Goal: Information Seeking & Learning: Understand process/instructions

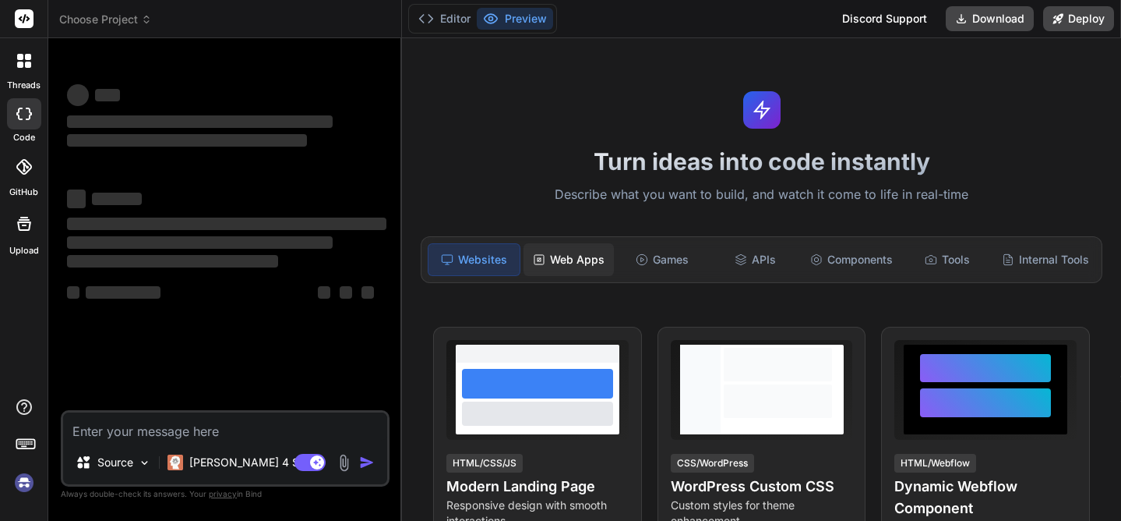
click at [563, 261] on div "Web Apps" at bounding box center [569, 259] width 90 height 33
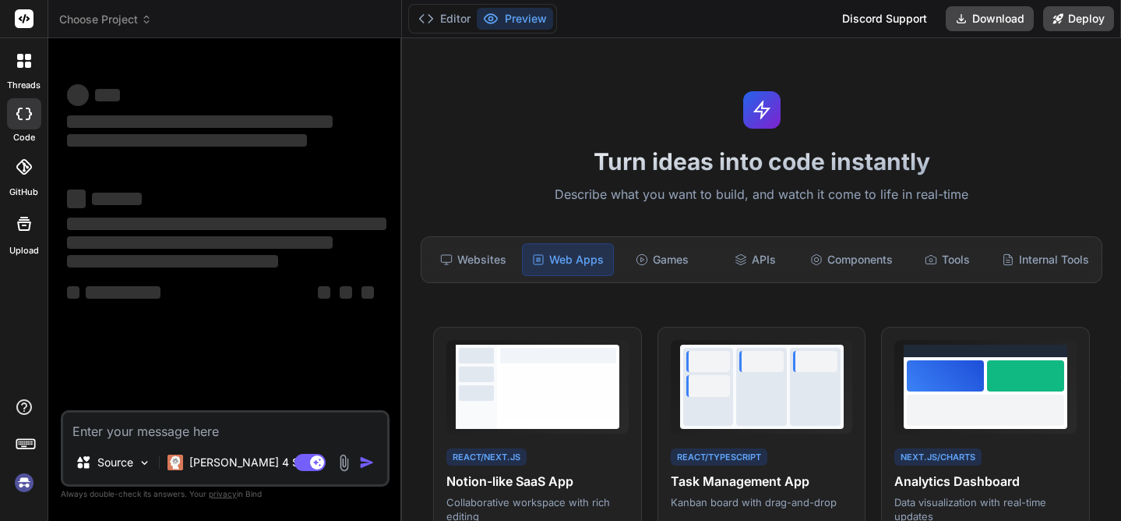
type textarea "x"
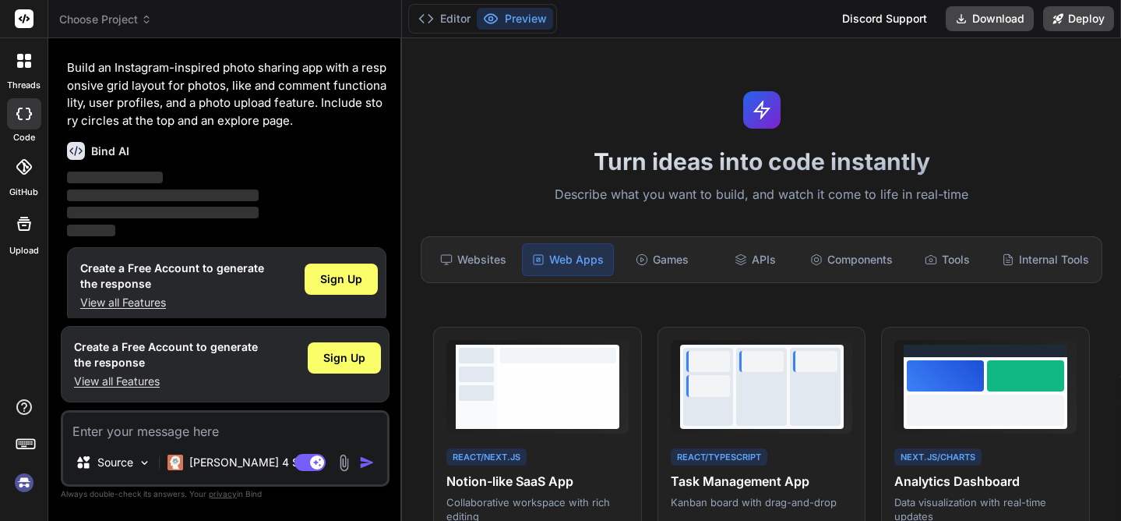
scroll to position [39, 0]
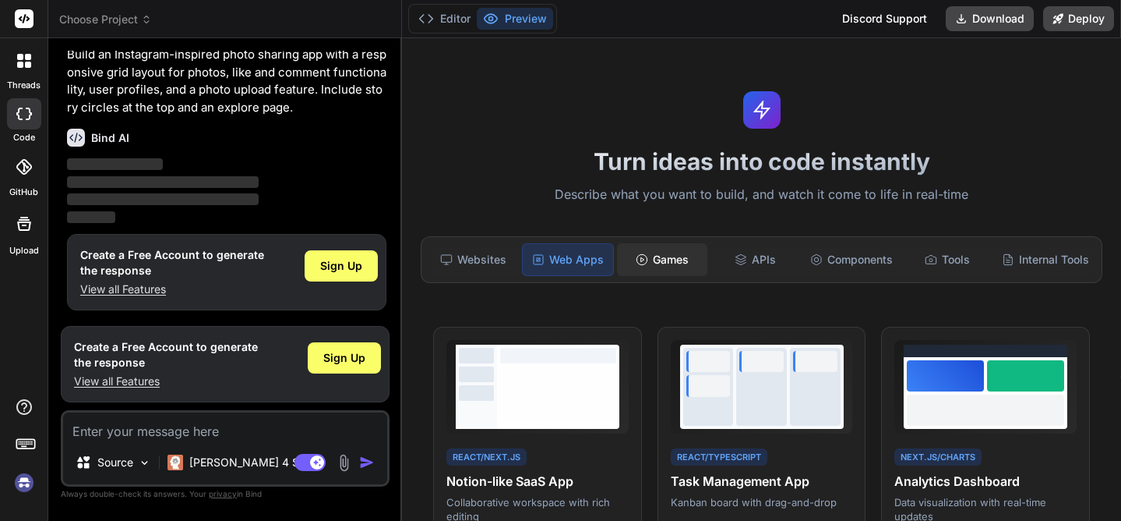
click at [644, 262] on icon at bounding box center [642, 259] width 12 height 12
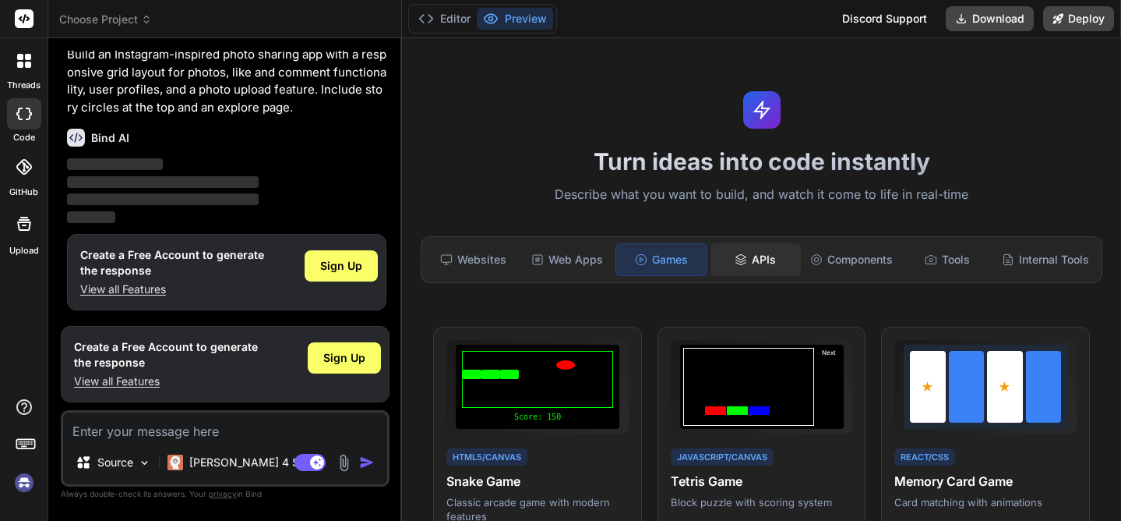
click at [764, 254] on div "APIs" at bounding box center [756, 259] width 90 height 33
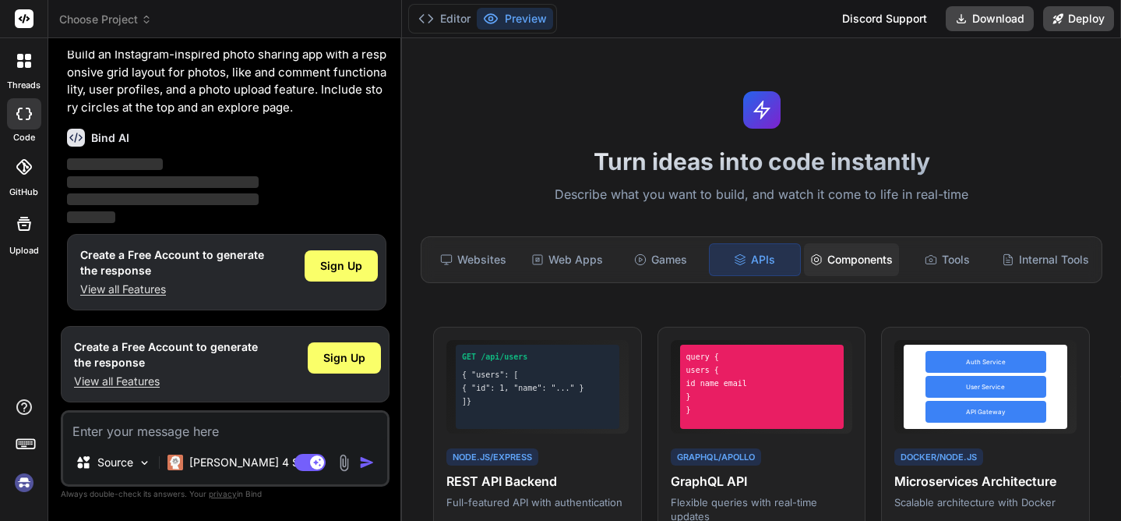
click at [846, 256] on div "Components" at bounding box center [851, 259] width 95 height 33
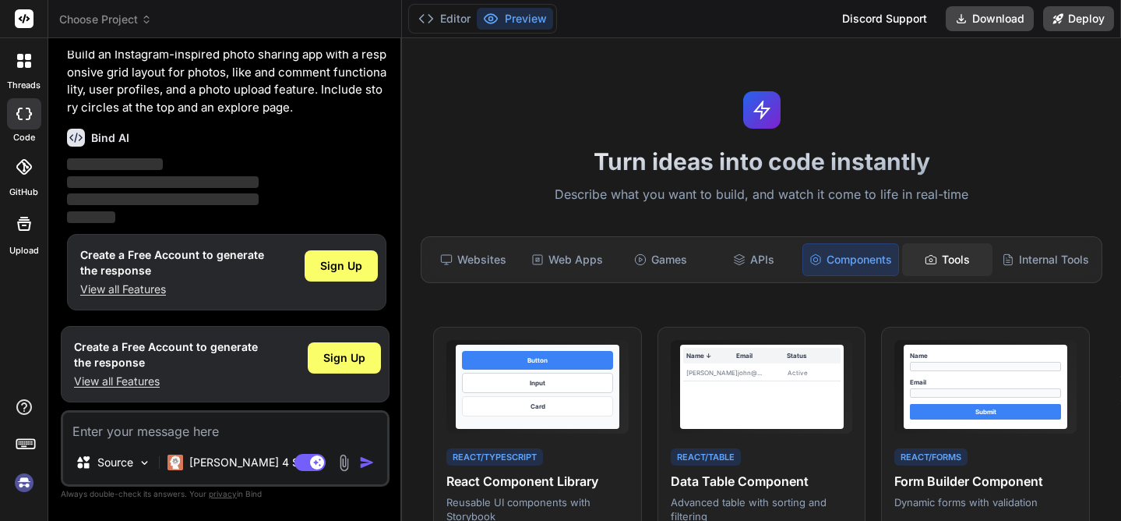
click at [963, 254] on div "Tools" at bounding box center [947, 259] width 90 height 33
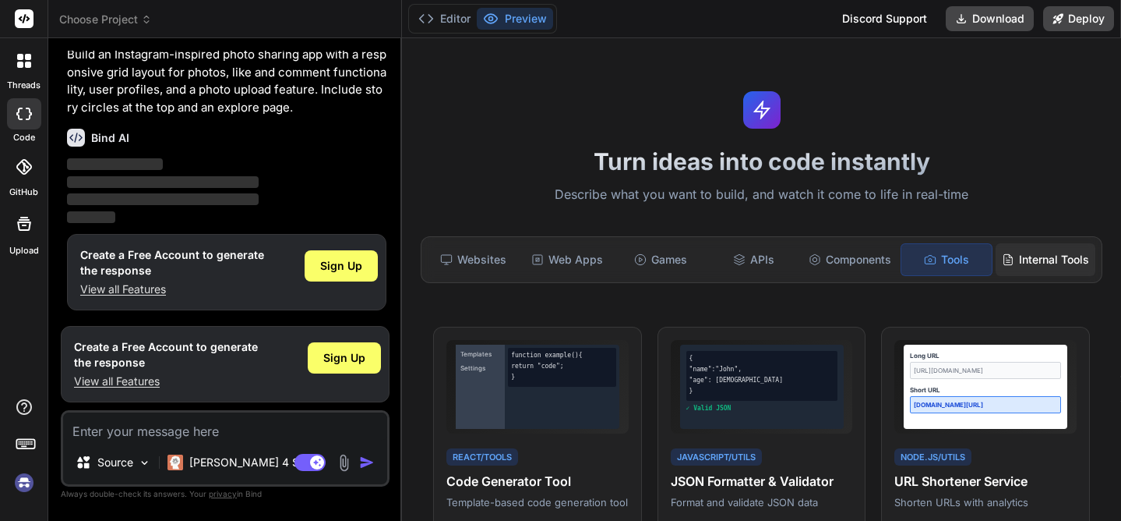
click at [1022, 257] on div "Internal Tools" at bounding box center [1046, 259] width 100 height 33
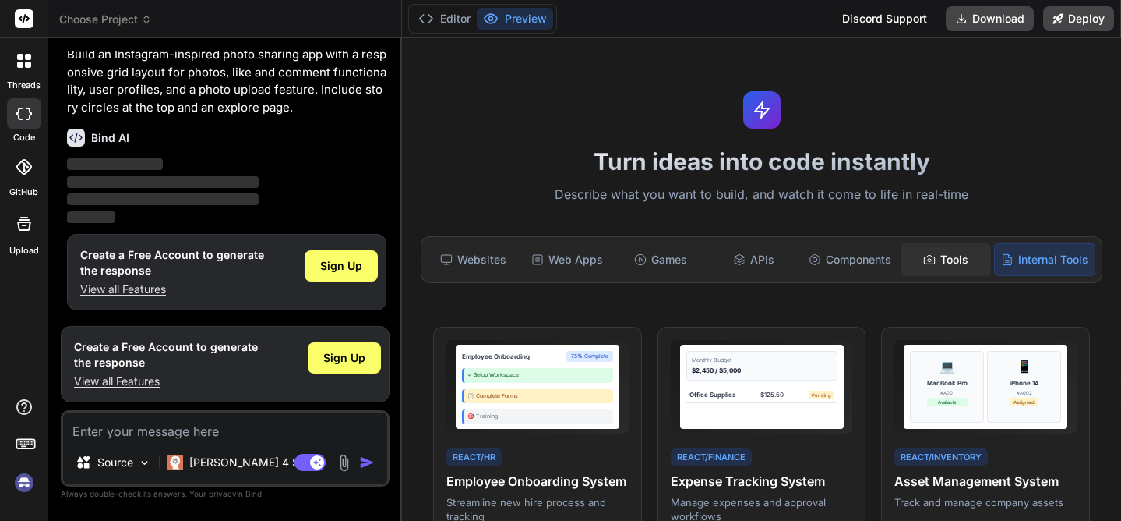
click at [930, 255] on icon at bounding box center [929, 259] width 12 height 12
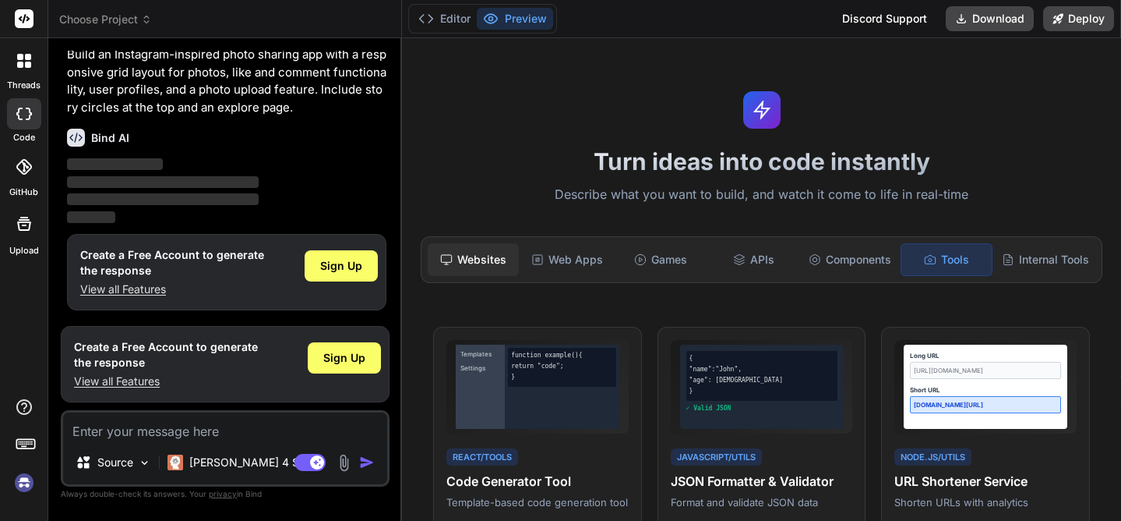
click at [457, 256] on div "Websites" at bounding box center [473, 259] width 90 height 33
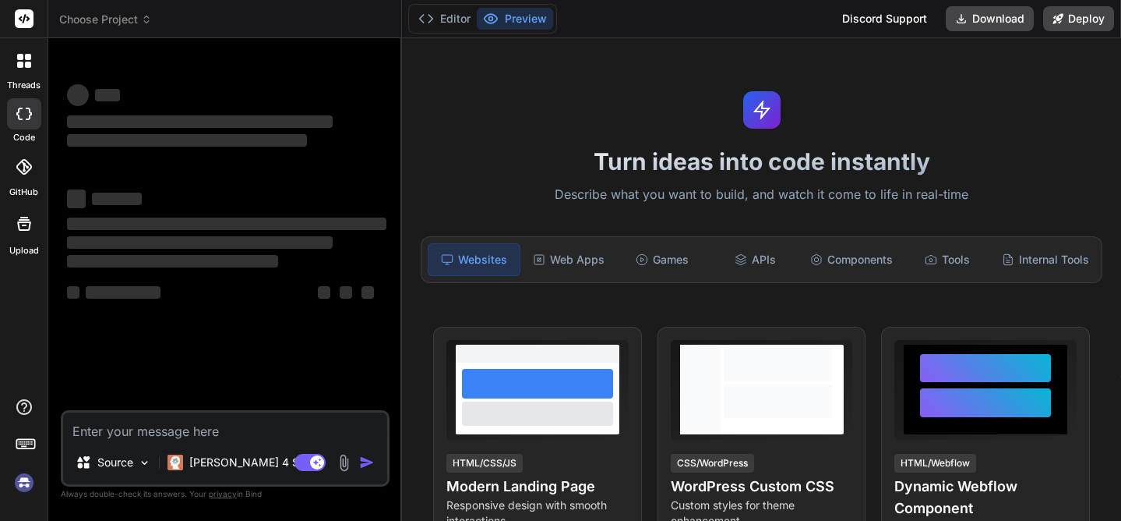
type textarea "x"
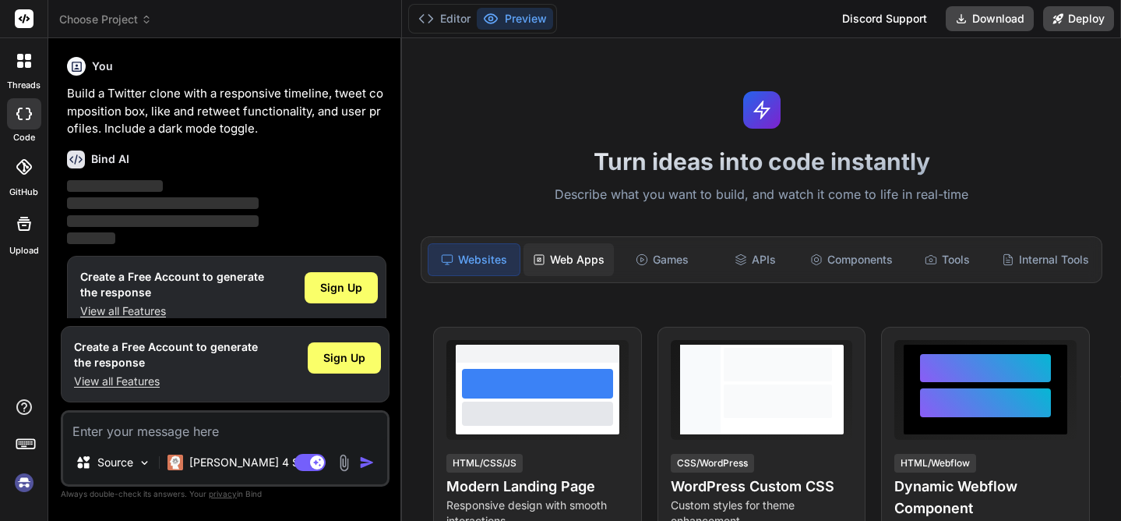
click at [566, 258] on div "Web Apps" at bounding box center [569, 259] width 90 height 33
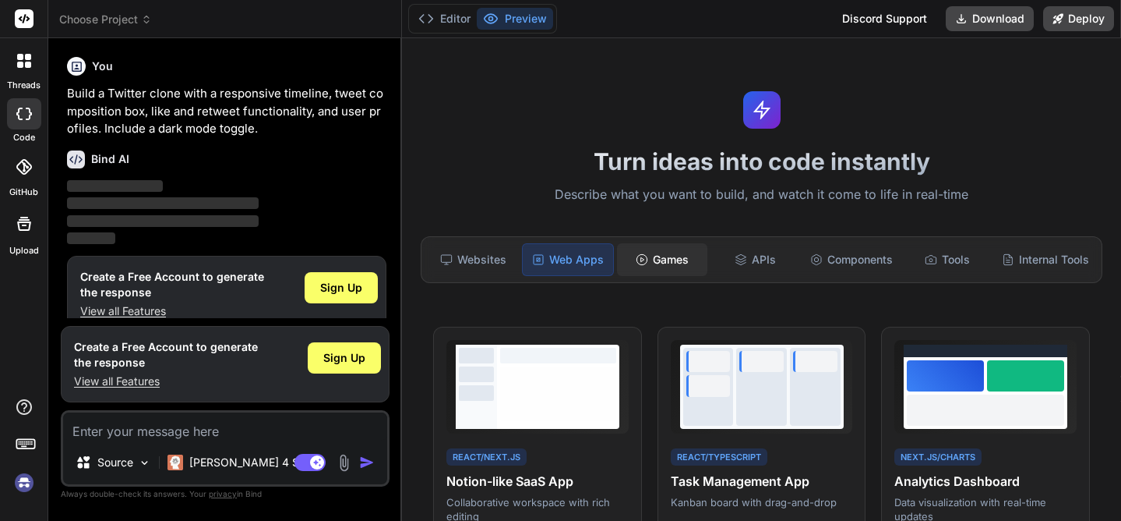
click at [641, 263] on circle at bounding box center [642, 259] width 10 height 10
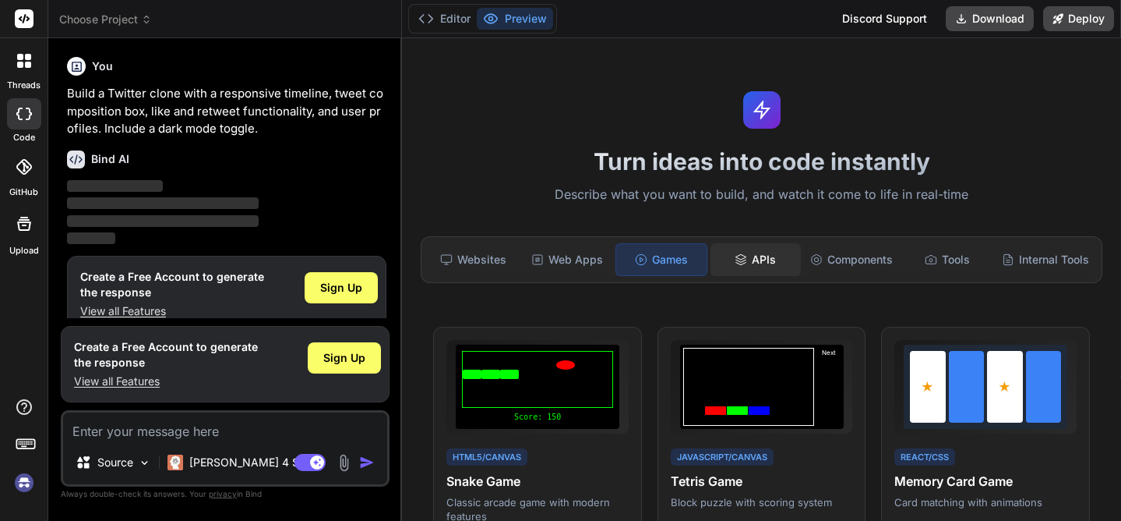
click at [746, 265] on icon at bounding box center [741, 259] width 12 height 12
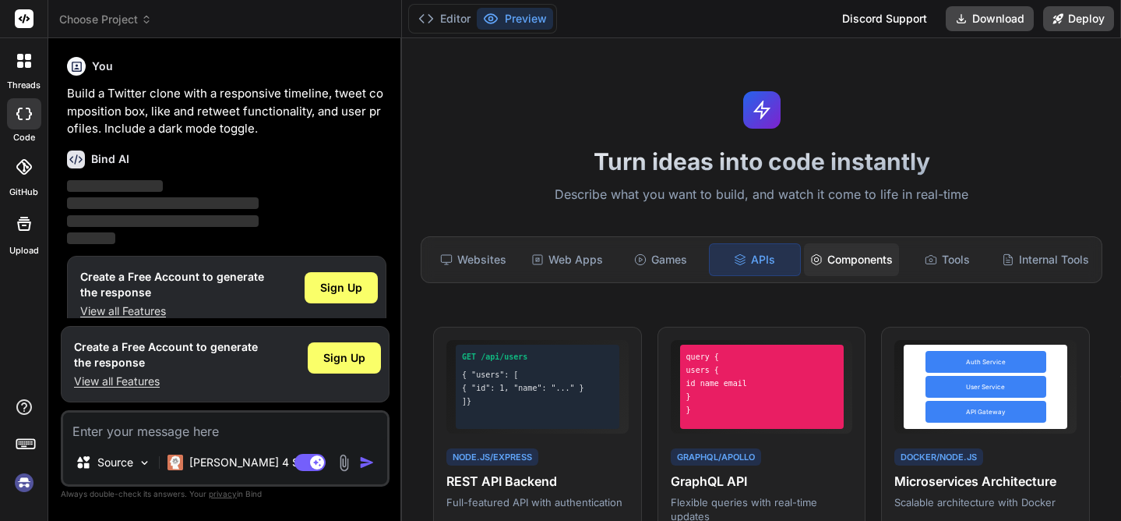
click at [867, 264] on div "Components" at bounding box center [851, 259] width 95 height 33
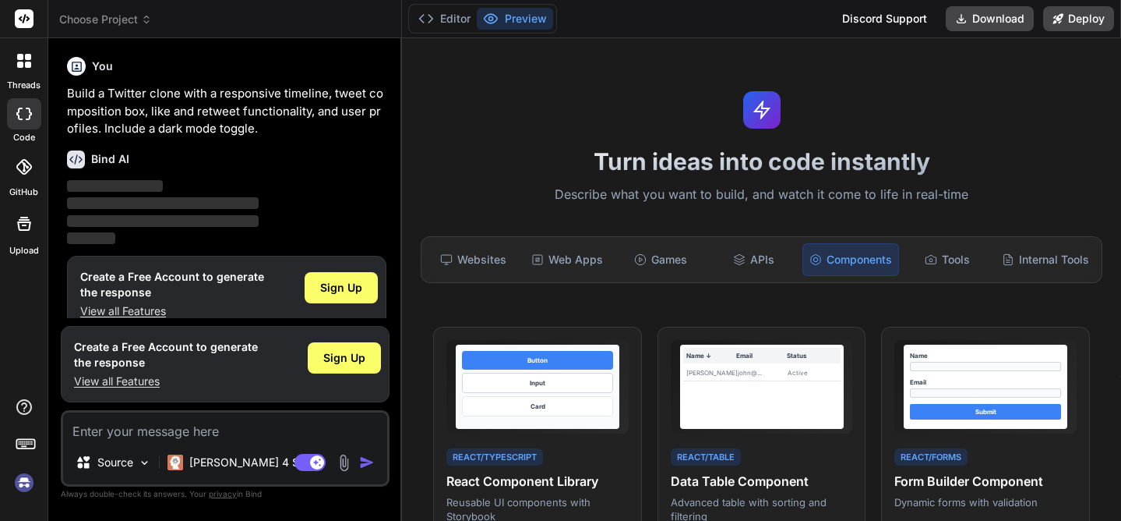
click at [16, 165] on icon at bounding box center [24, 167] width 16 height 16
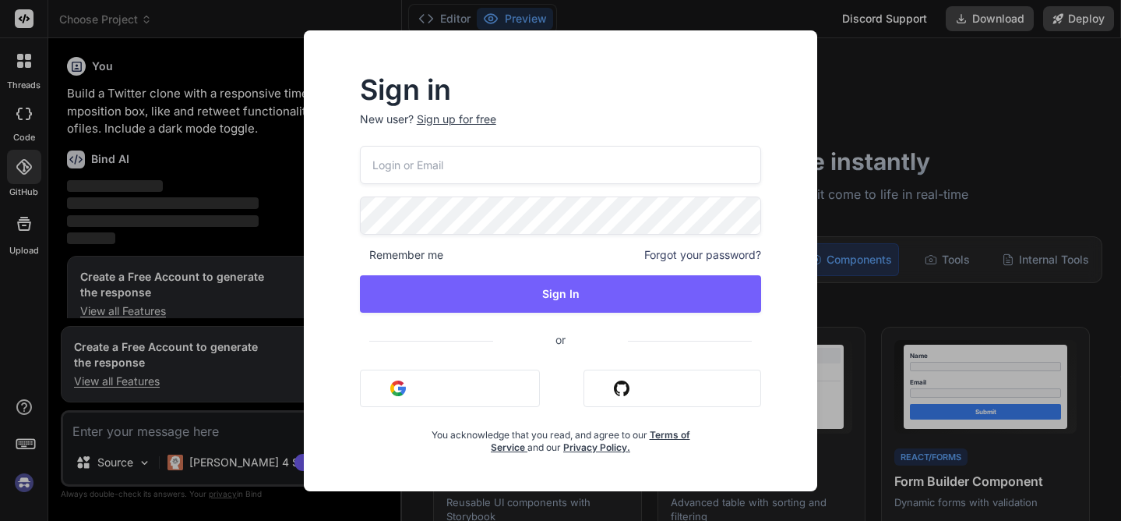
click at [23, 238] on div "Sign in New user? Sign up for free Remember me Forgot your password? Sign In or…" at bounding box center [560, 260] width 1121 height 521
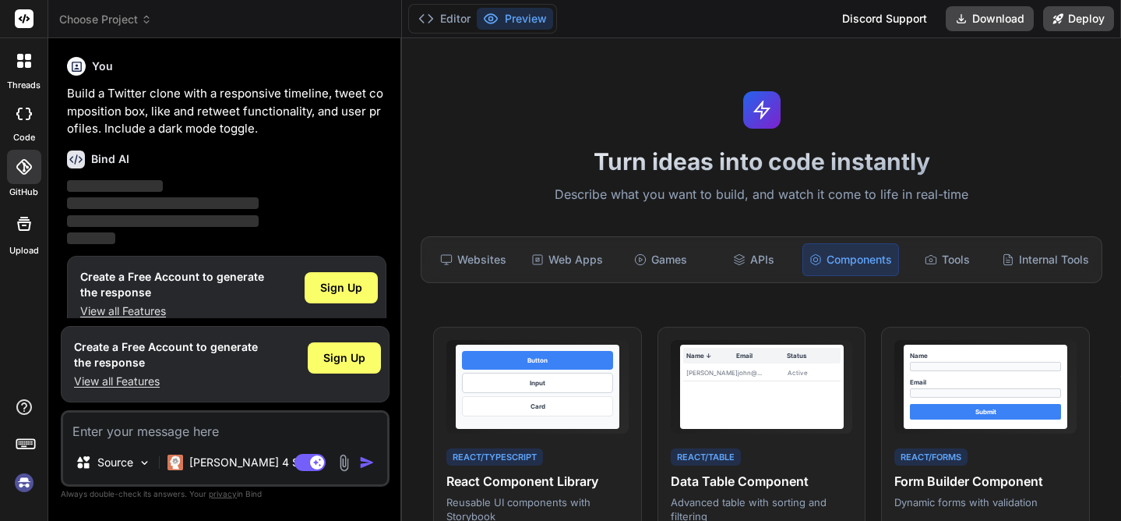
click at [23, 238] on div at bounding box center [23, 223] width 37 height 37
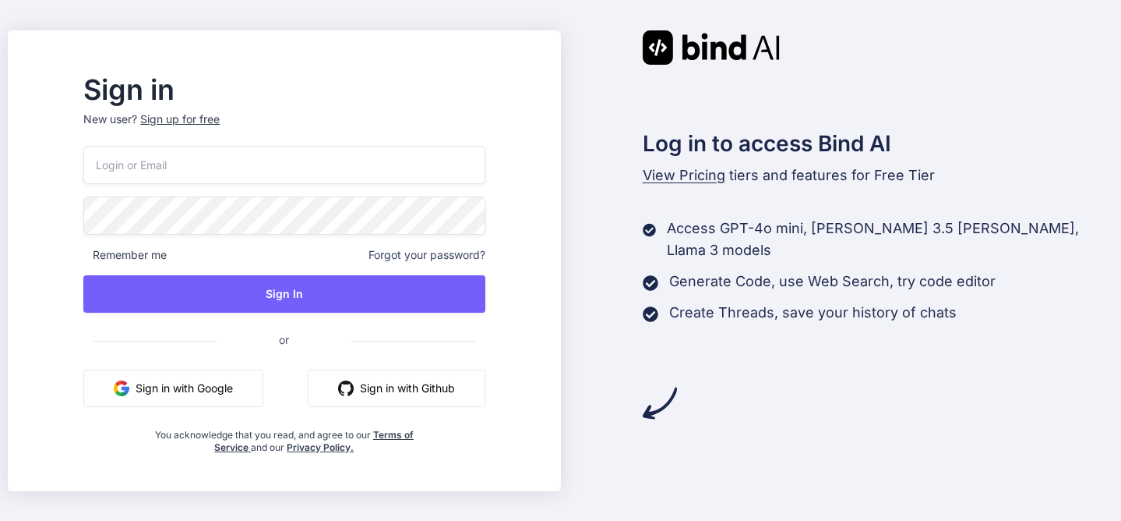
click at [231, 395] on button "Sign in with Google" at bounding box center [173, 387] width 180 height 37
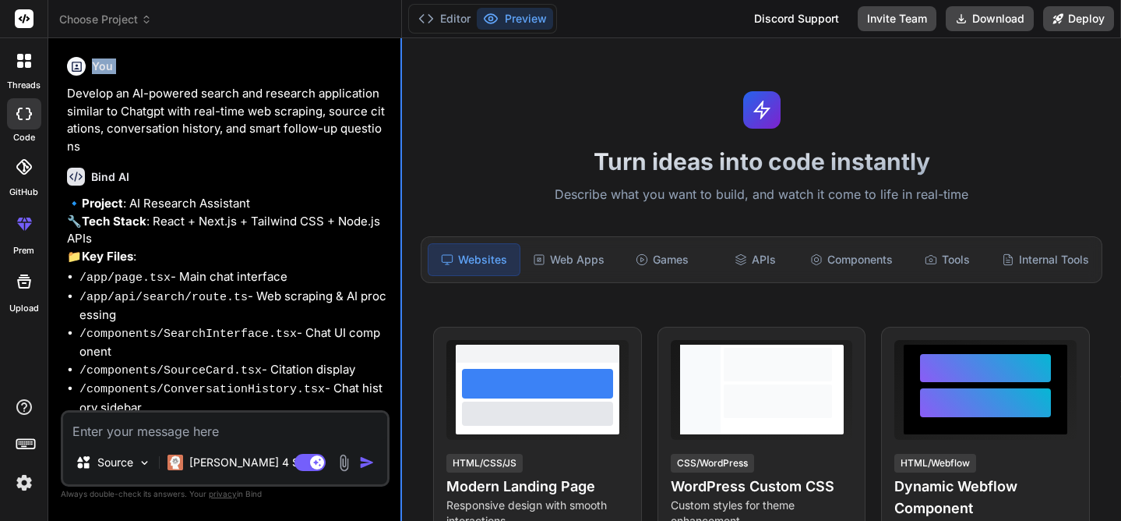
drag, startPoint x: 69, startPoint y: 91, endPoint x: 401, endPoint y: 136, distance: 335.0
click at [401, 136] on div "Bind AI Web Search Created with Pixso. Code Generator You Develop an AI-powered…" at bounding box center [225, 279] width 354 height 482
click at [302, 107] on p "Develop an AI-powered search and research application similar to Chatgpt with r…" at bounding box center [227, 120] width 320 height 70
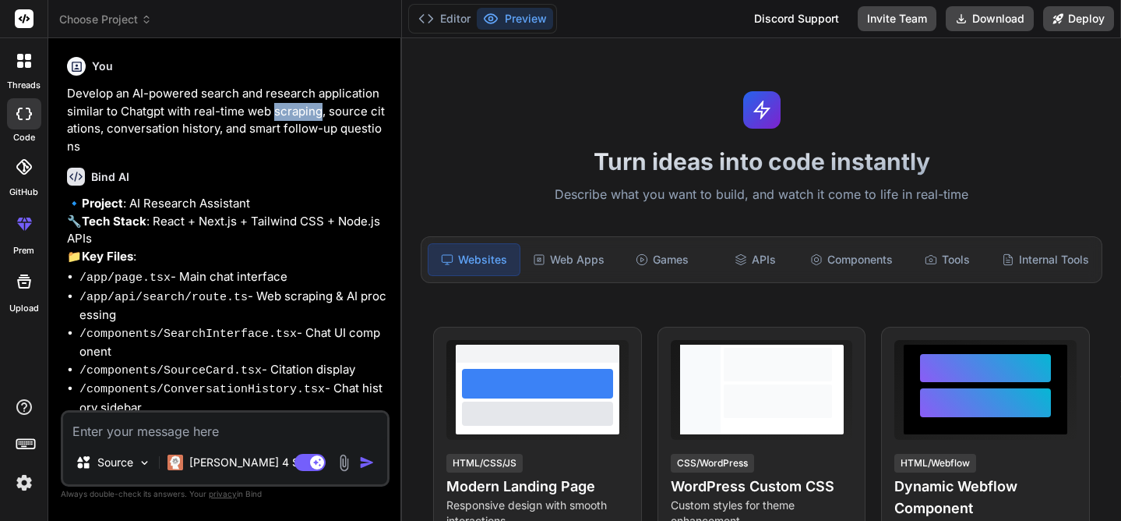
click at [302, 107] on p "Develop an AI-powered search and research application similar to Chatgpt with r…" at bounding box center [227, 120] width 320 height 70
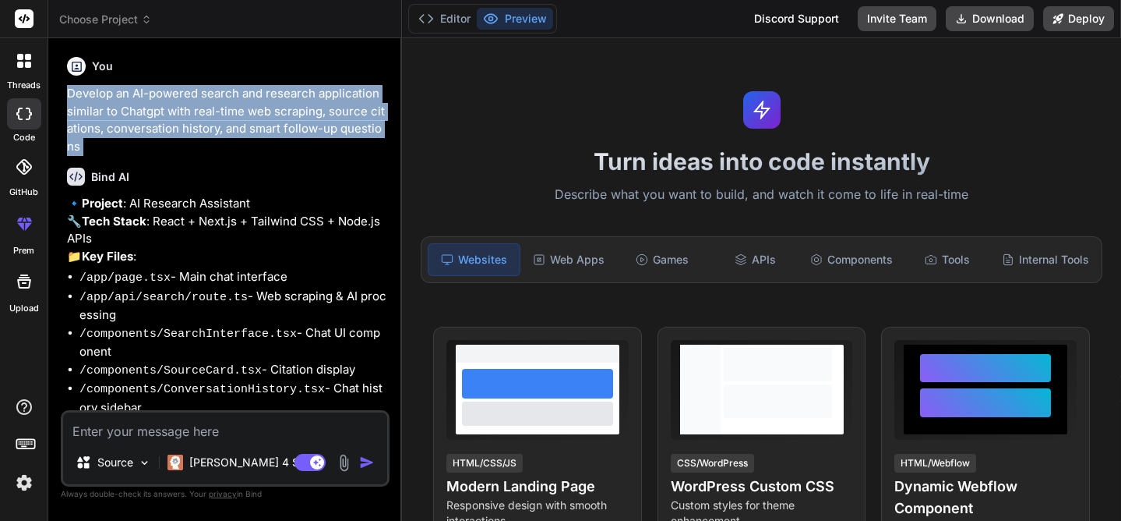
click at [302, 107] on p "Develop an AI-powered search and research application similar to Chatgpt with r…" at bounding box center [227, 120] width 320 height 70
copy div "Develop an AI-powered search and research application similar to Chatgpt with r…"
click at [449, 19] on button "Editor" at bounding box center [444, 19] width 65 height 22
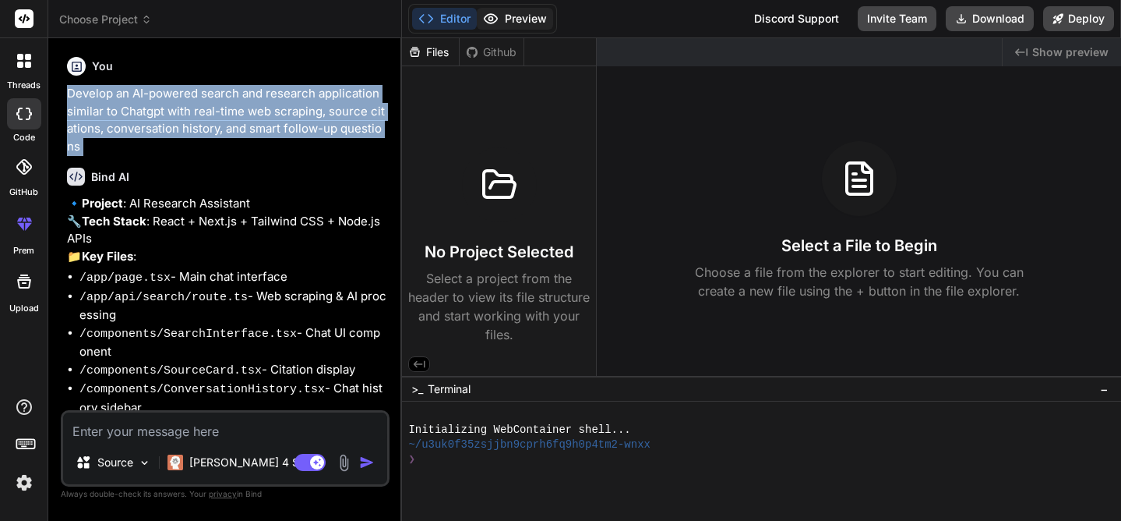
click at [498, 19] on icon at bounding box center [491, 19] width 16 height 16
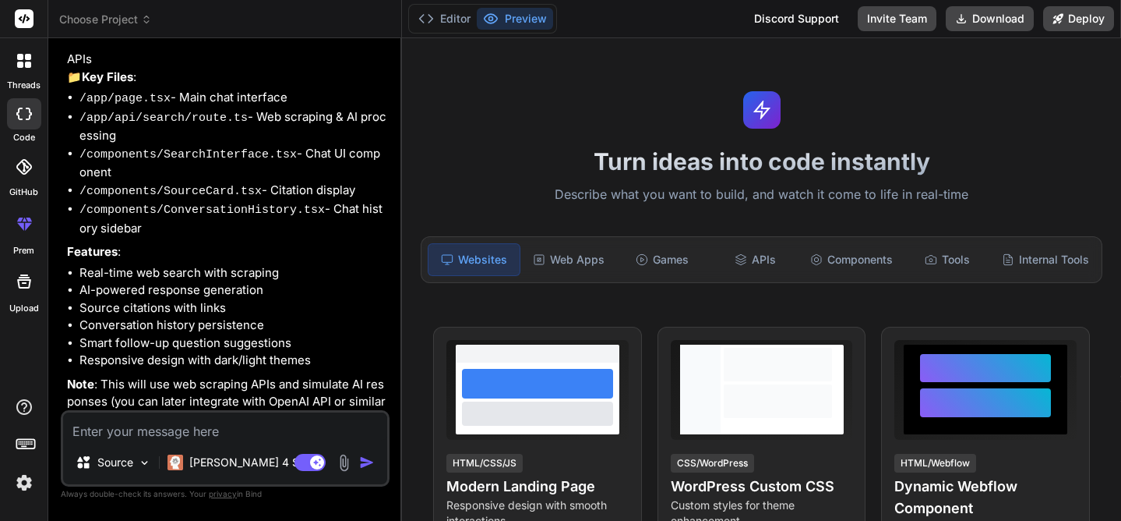
scroll to position [234, 0]
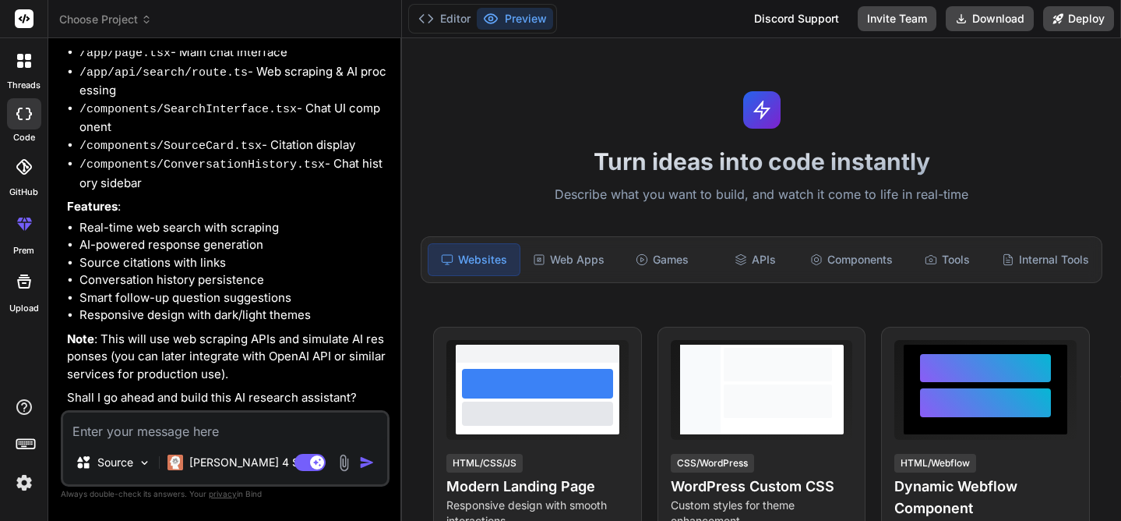
click at [118, 430] on textarea at bounding box center [225, 426] width 324 height 28
type textarea "x"
type textarea "U"
type textarea "x"
type textarea "Us"
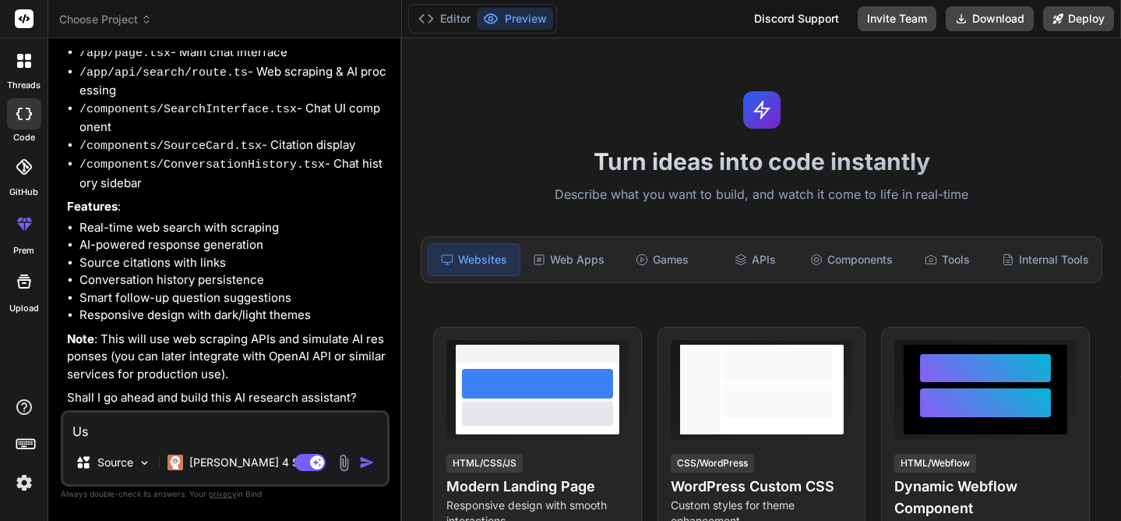
type textarea "x"
type textarea "Usa"
type textarea "x"
type textarea "Usao"
type textarea "x"
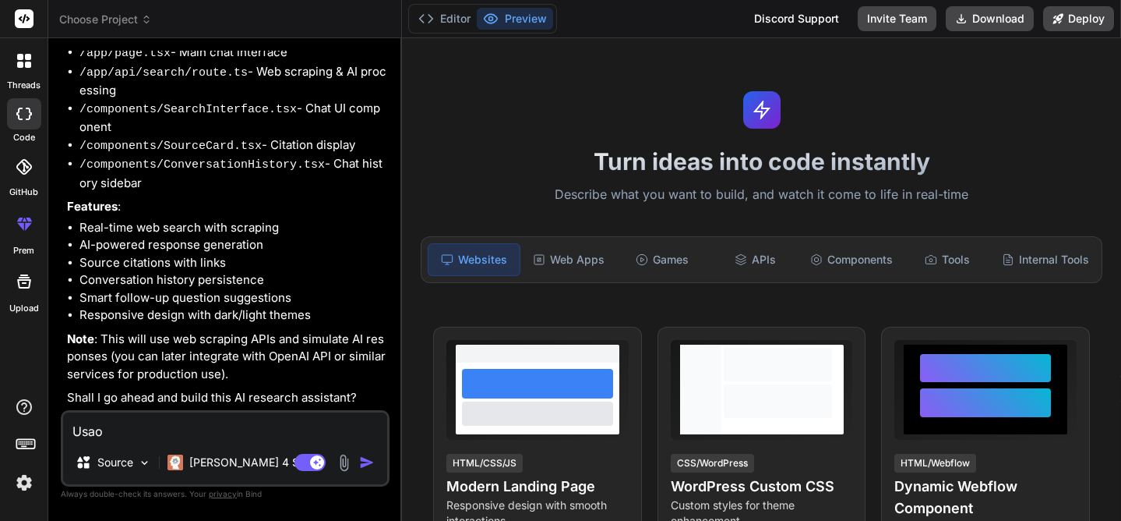
type textarea "Usa"
type textarea "x"
type textarea "Us"
type textarea "x"
type textarea "Uso"
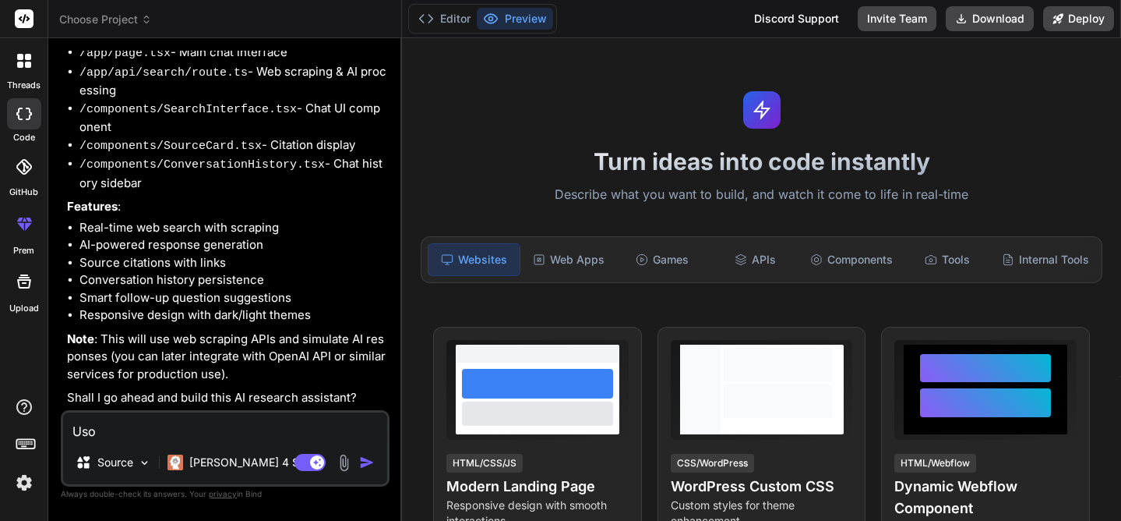
type textarea "x"
type textarea "Uso"
type textarea "x"
type textarea "Uso a"
type textarea "x"
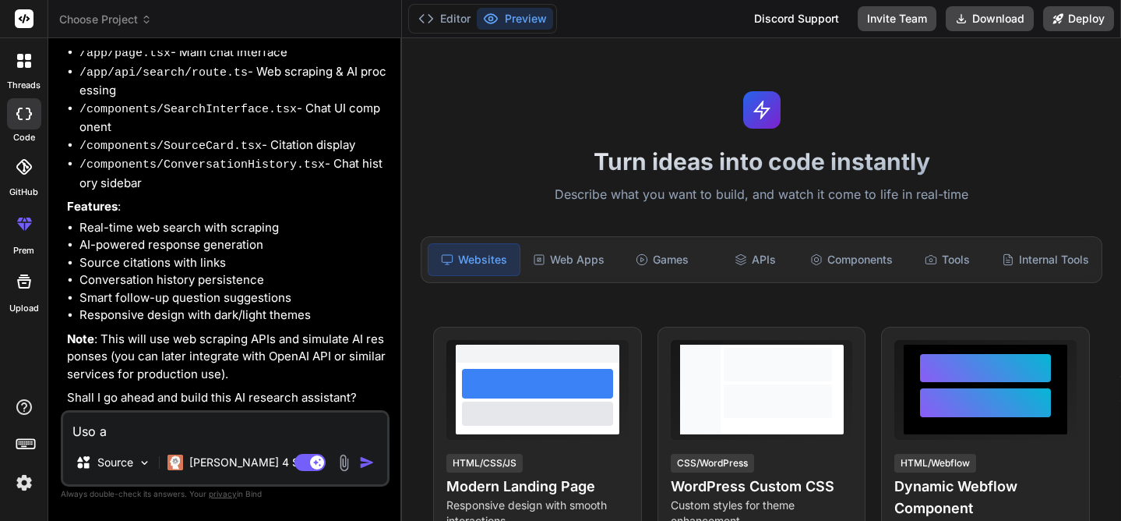
type textarea "Uso ag"
type textarea "x"
type textarea "Uso age"
type textarea "x"
type textarea "Uso agen"
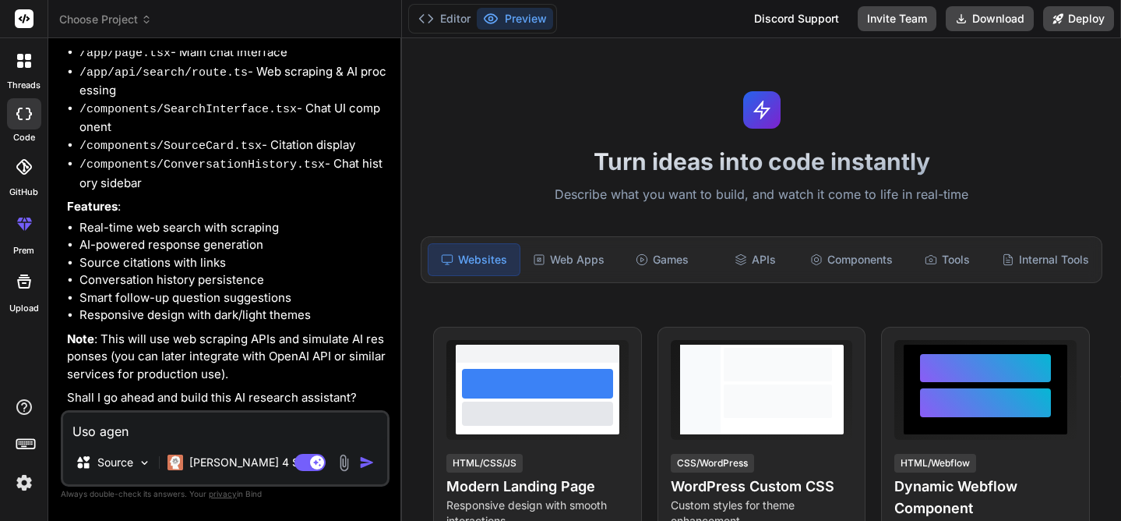
type textarea "x"
type textarea "Uso agent"
type textarea "x"
type textarea "Uso agenti"
type textarea "x"
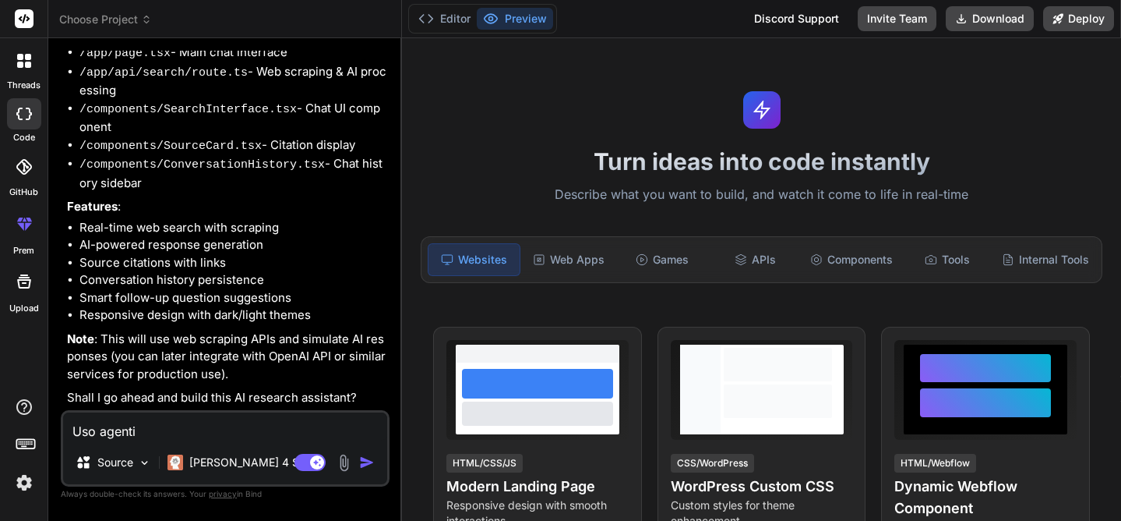
type textarea "Uso agentic"
type textarea "x"
type textarea "Uso agenticf"
type textarea "x"
type textarea "Uso agenticfl"
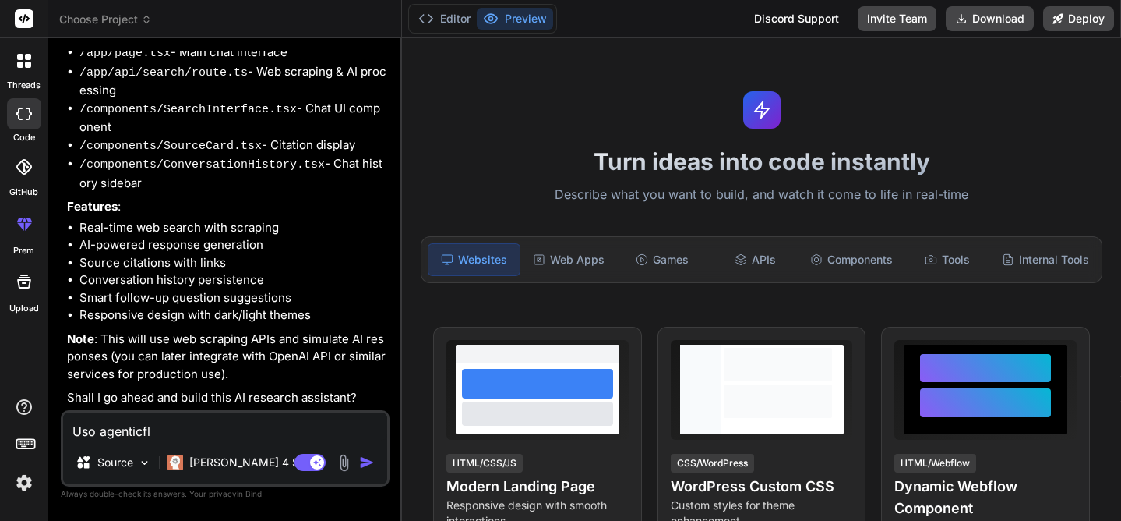
type textarea "x"
type textarea "Uso agenticflo"
type textarea "x"
type textarea "Uso agenticflow"
type textarea "x"
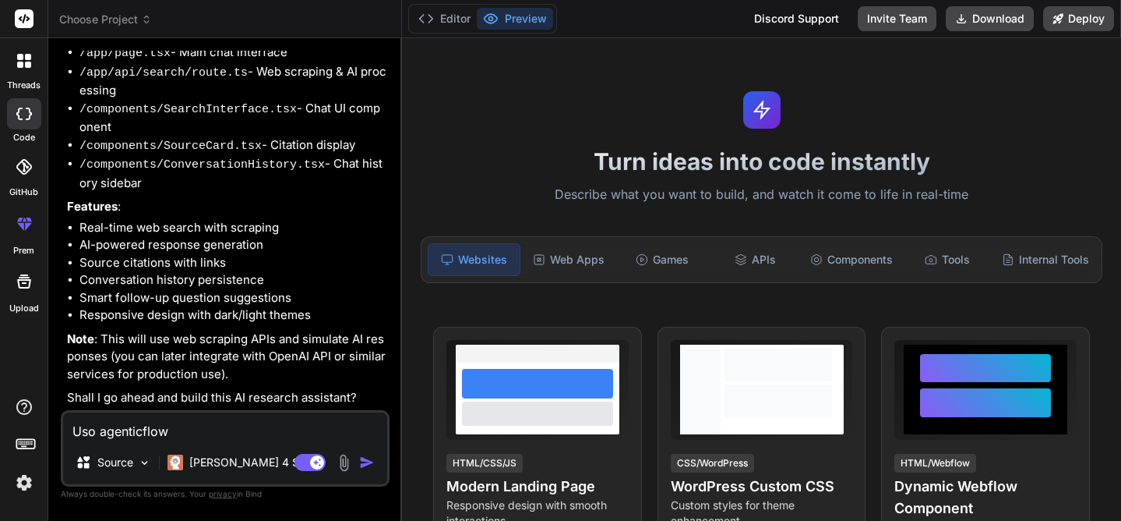
type textarea "Uso agenticflow."
type textarea "x"
type textarea "Uso agenticflow.a"
type textarea "x"
type textarea "Uso [URL]"
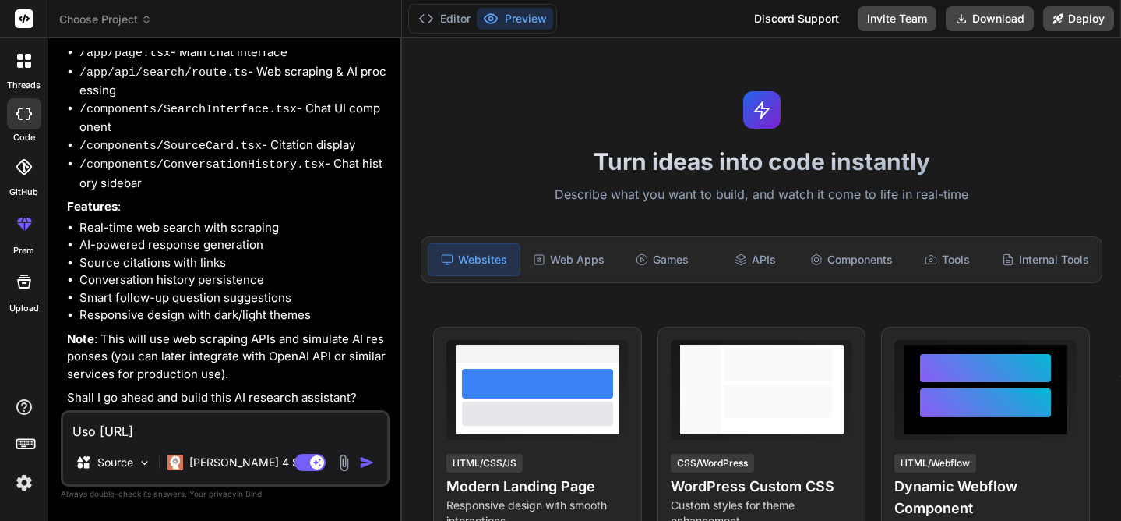
type textarea "x"
type textarea "Uso [URL]"
type textarea "x"
type textarea "Uso [URL] d"
type textarea "x"
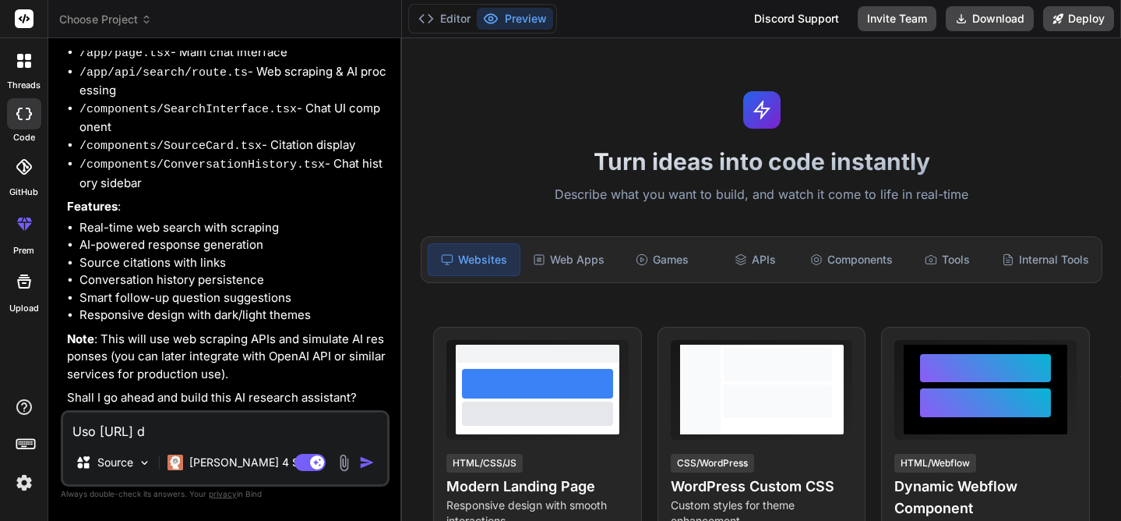
type textarea "Uso [URL] de"
type textarea "x"
type textarea "Uso [URL] dev"
type textarea "x"
type textarea "Uso [URL] deve"
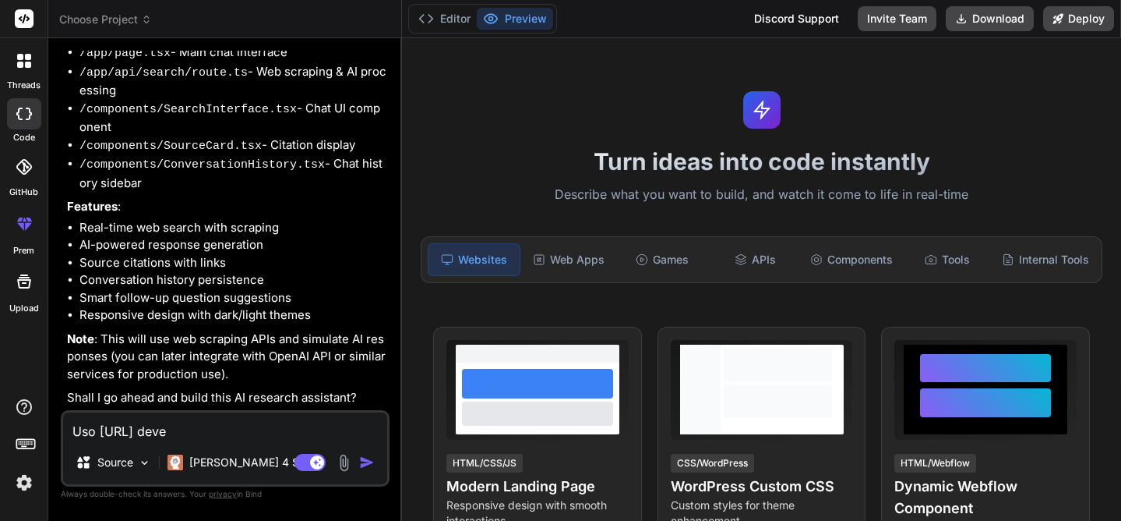
type textarea "x"
type textarea "Uso [URL] deve"
type textarea "x"
type textarea "Uso [URL] deve e"
type textarea "x"
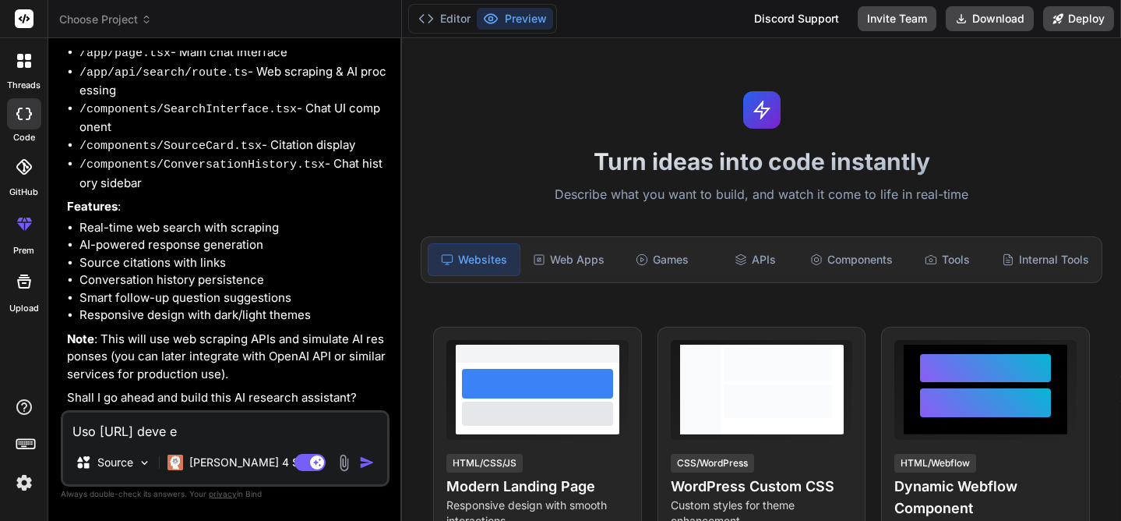
type textarea "Uso [URL] deve es"
type textarea "x"
type textarea "Uso [URL] deve ess"
type textarea "x"
type textarea "Uso [URL] deve esse"
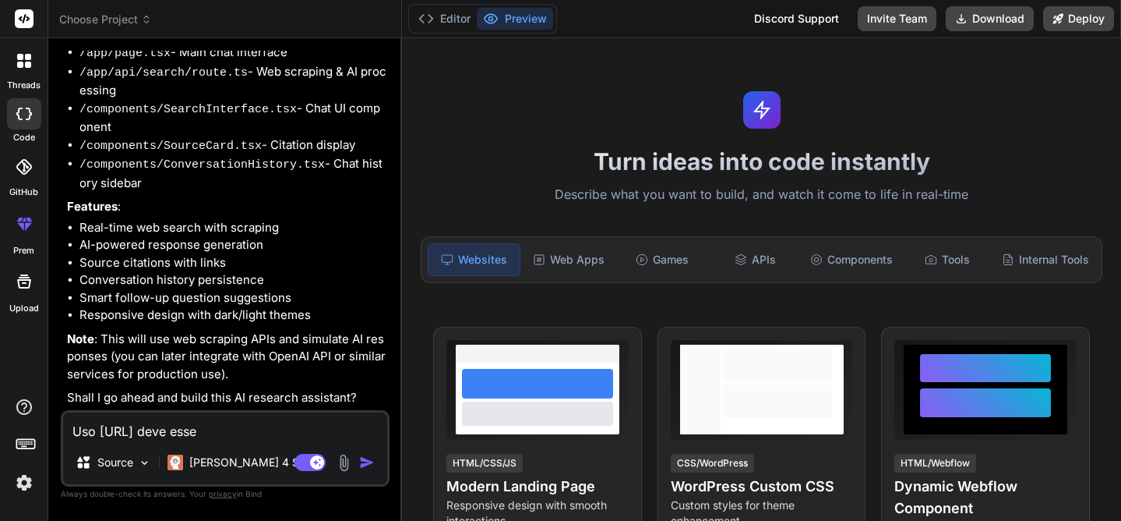
type textarea "x"
type textarea "Uso [URL] deve esser"
type textarea "x"
type textarea "Uso [URL] deve essere"
type textarea "x"
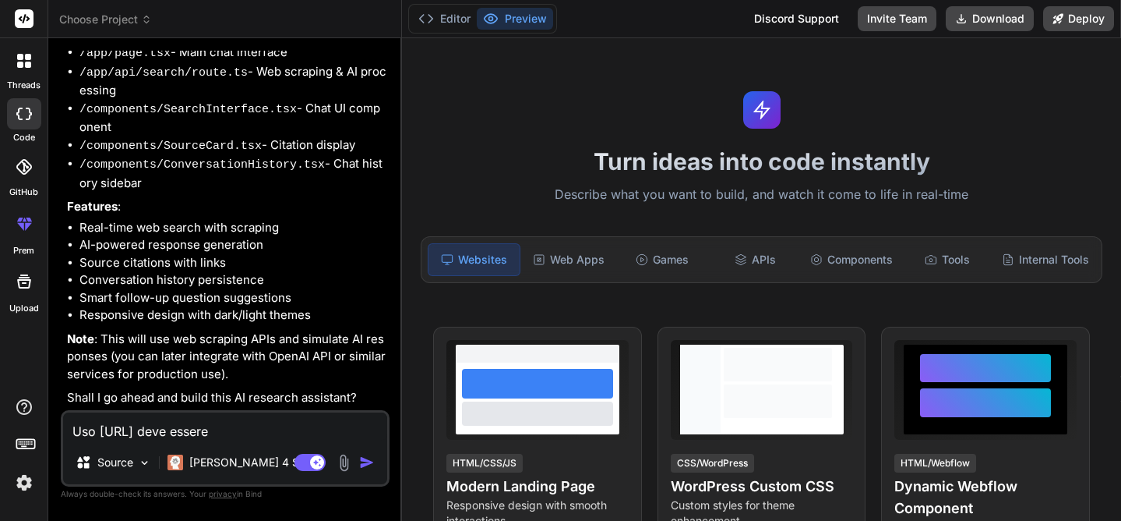
type textarea "Uso [URL] deve essere"
type textarea "x"
type textarea "Uso [URL] deve essere i"
type textarea "x"
type textarea "Uso [URL] deve essere in"
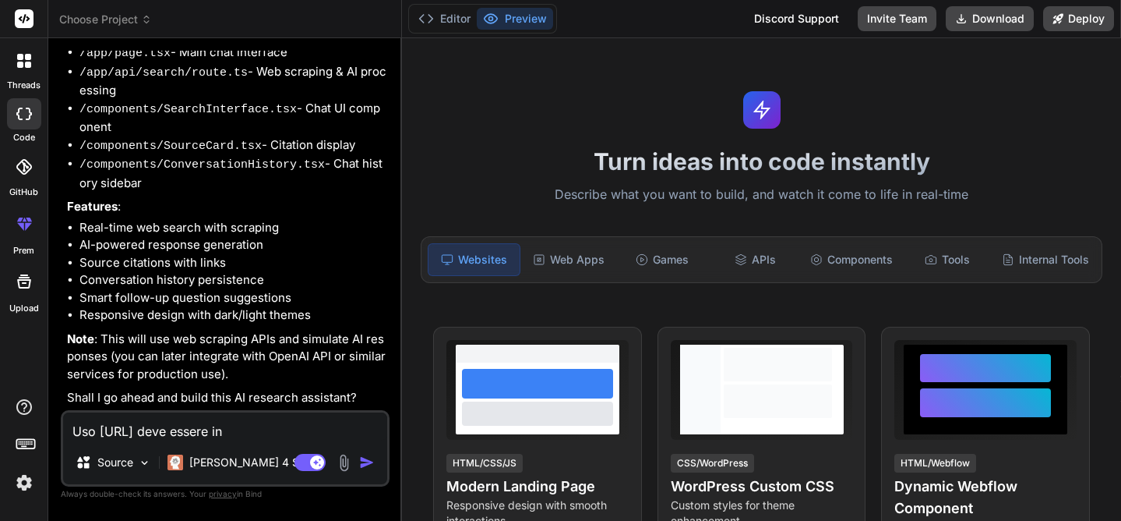
type textarea "x"
type textarea "Uso [URL] deve essere int"
type textarea "x"
type textarea "Uso [URL] deve essere inte"
type textarea "x"
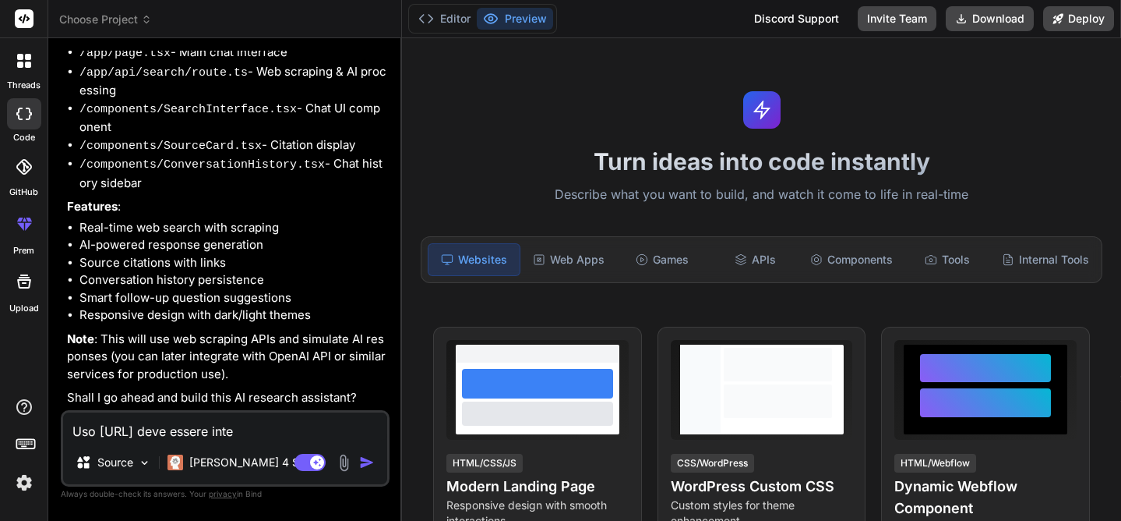
type textarea "Uso [URL] deve essere integ"
type textarea "x"
type textarea "Uso [URL] deve essere integr"
type textarea "x"
type textarea "Uso [URL] deve essere integra"
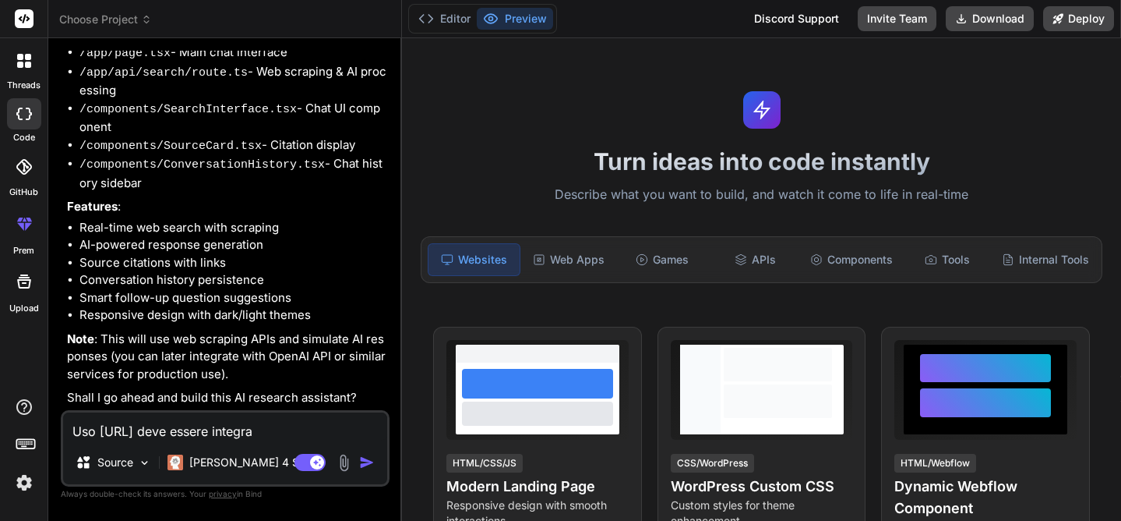
type textarea "x"
type textarea "Uso [URL] deve essere integrat"
type textarea "x"
type textarea "Uso [URL] deve essere integrato"
type textarea "x"
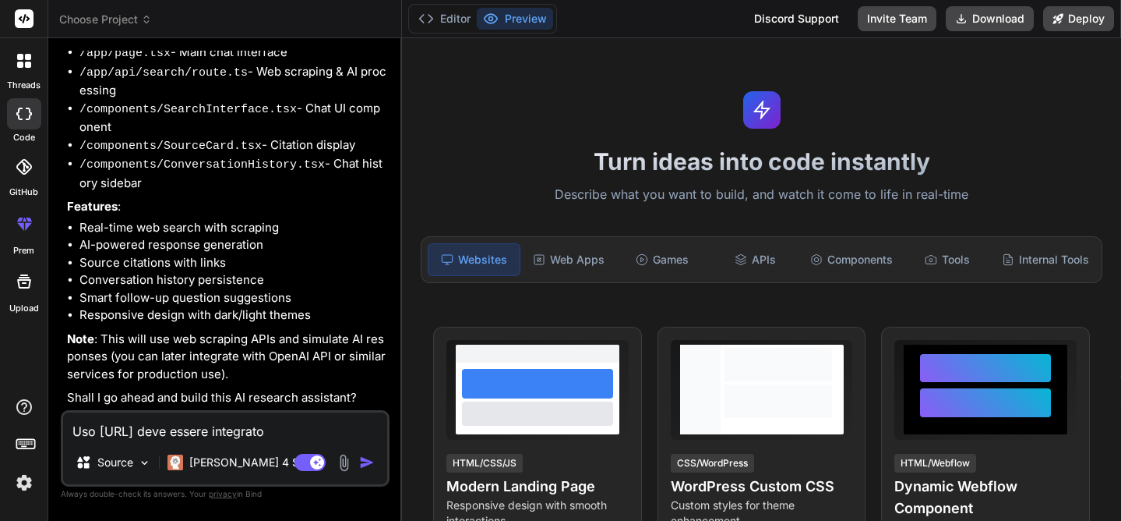
type textarea "Uso [URL] deve essere integrato"
type textarea "x"
type textarea "Uso [URL] deve essere integrato c"
type textarea "x"
type textarea "Uso [URL] deve essere integrato co"
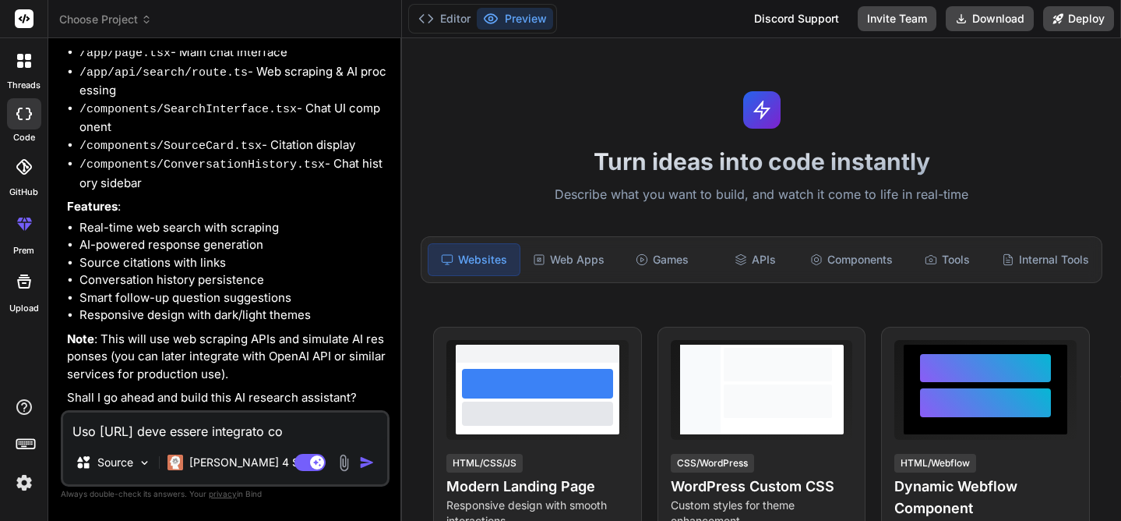
type textarea "x"
type textarea "Uso [URL] deve essere integrato con"
type textarea "x"
type textarea "Uso [URL] deve essere integrato con"
type textarea "x"
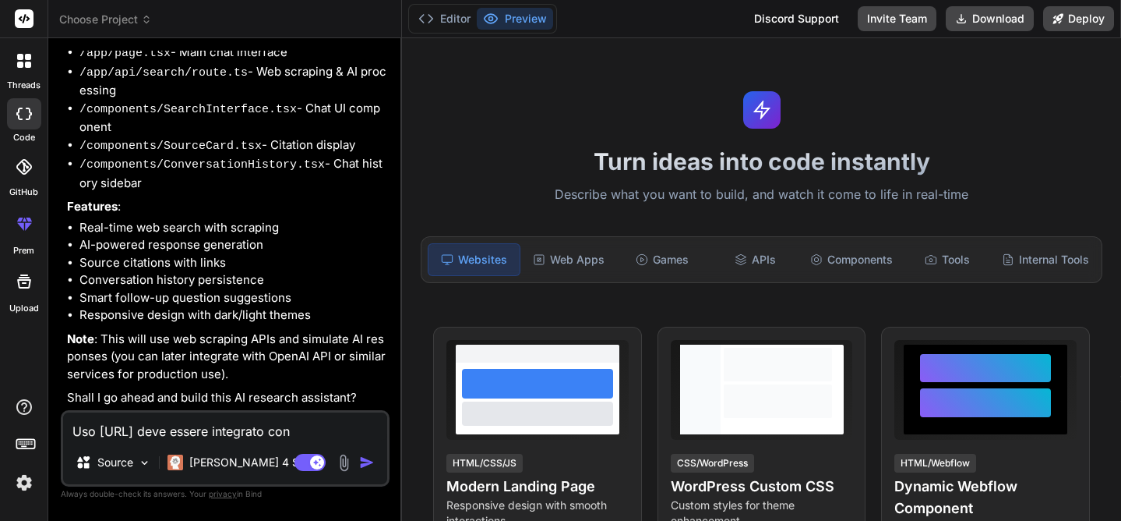
type textarea "Uso [URL] deve essere integrato con i"
type textarea "x"
type textarea "Uso [URL] deve essere integrato con i"
type textarea "x"
type textarea "Uso [URL] deve essere integrato con i s"
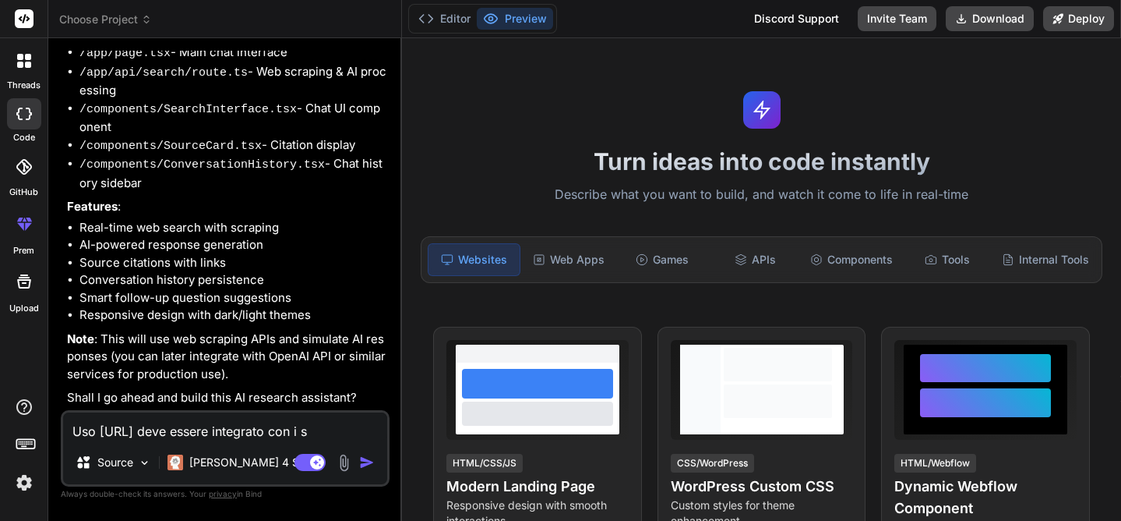
type textarea "x"
type textarea "Uso [URL] deve essere integrato con i su"
type textarea "x"
type textarea "Uso [URL] deve essere integrato con i suo"
type textarea "x"
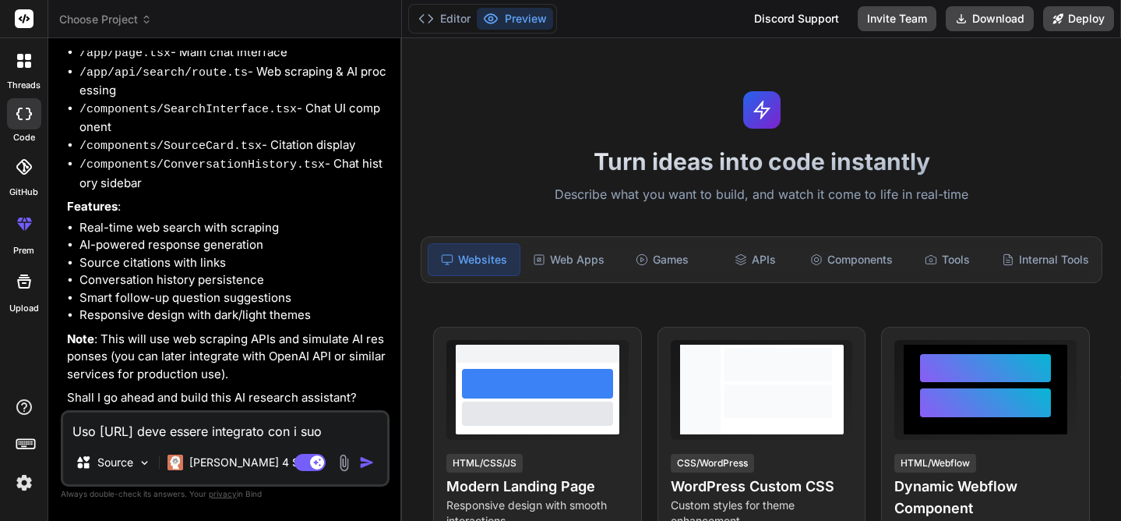
type textarea "Uso [URL] deve essere integrato con i suoi"
type textarea "x"
type textarea "Uso [URL] deve essere integrato con i suoi"
type textarea "x"
type textarea "Uso [URL] deve essere integrato con i suoi a"
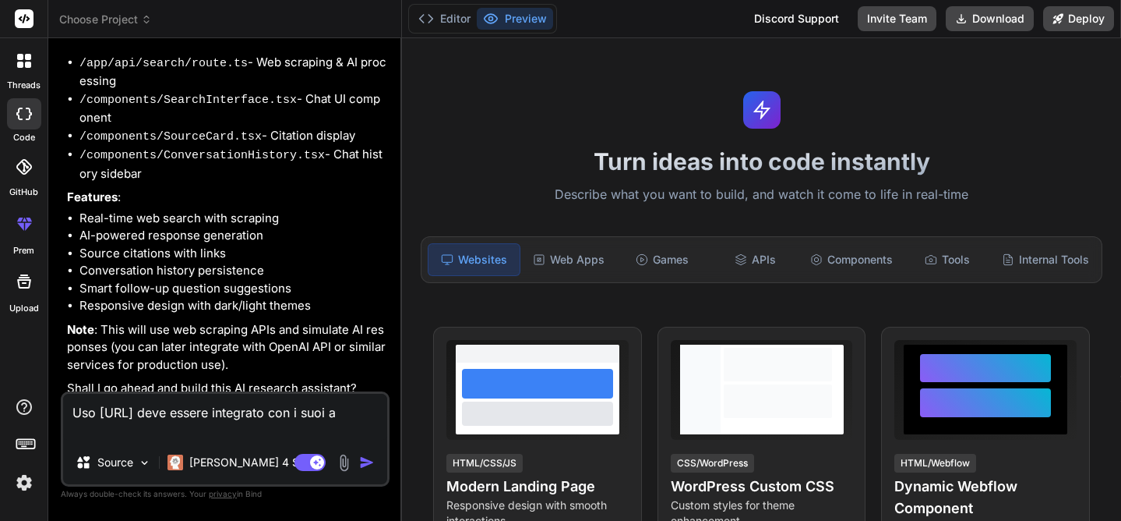
type textarea "x"
type textarea "Uso [URL] deve essere integrato con i suoi ap"
type textarea "x"
type textarea "Uso [URL] deve essere integrato con i suoi api"
type textarea "x"
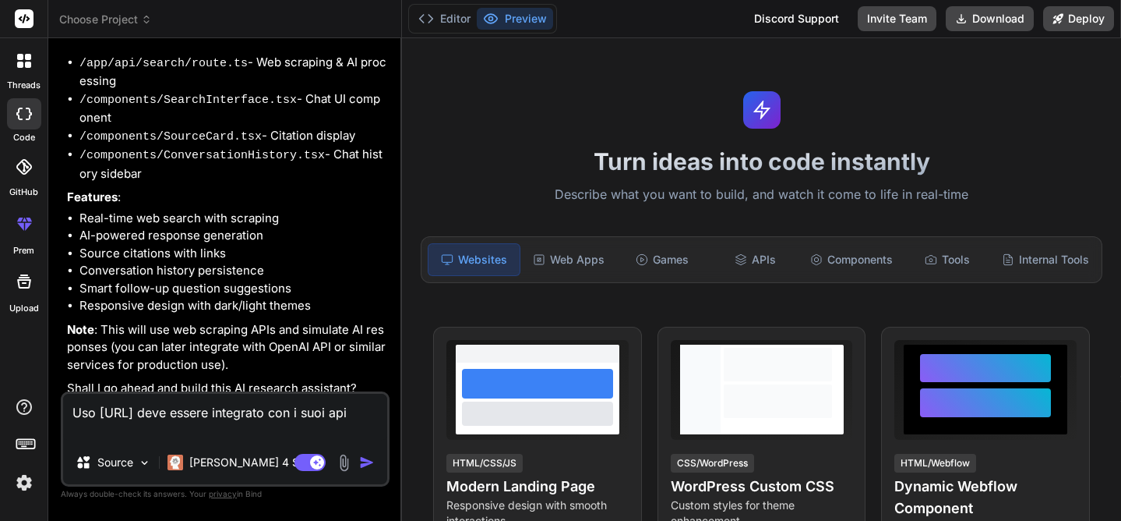
type textarea "Uso [URL] deve essere integrato con i suoi api"
type textarea "x"
type textarea "Uso [URL] deve essere integrato con i suoi api k"
type textarea "x"
type textarea "Uso [URL] deve essere integrato con i suoi api ke"
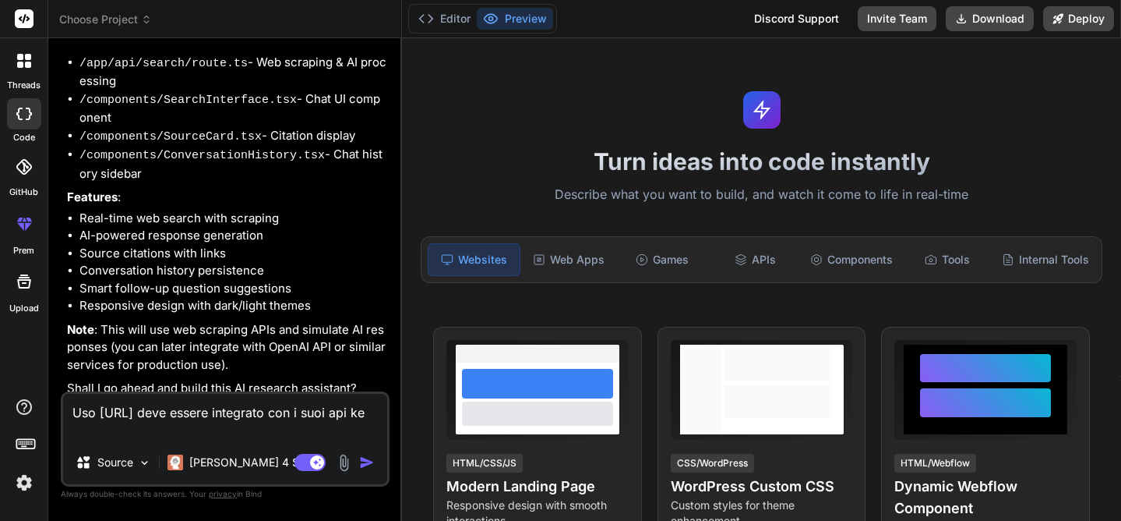
type textarea "x"
type textarea "Uso [URL] deve essere integrato con i suoi api key"
type textarea "x"
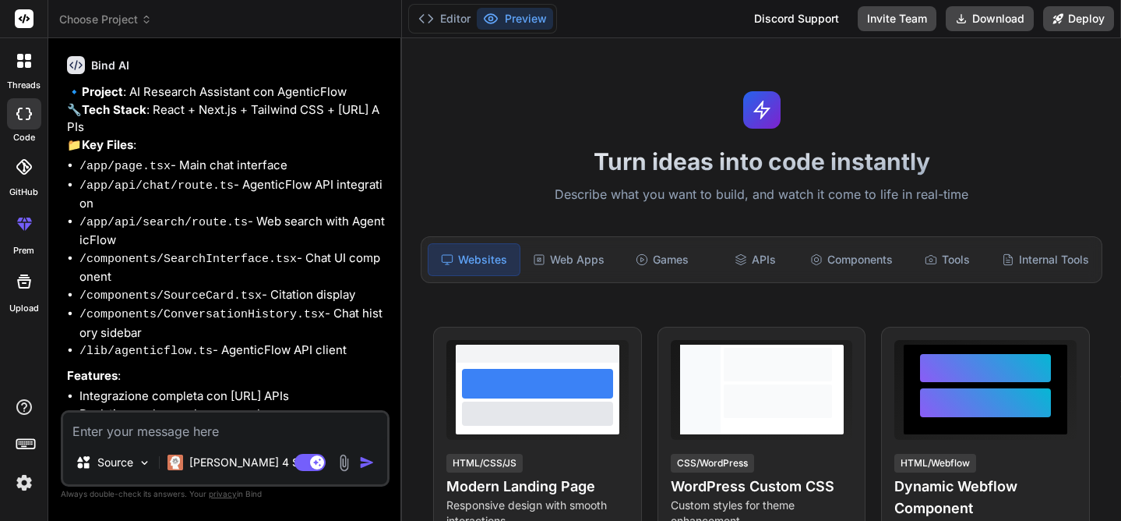
scroll to position [952, 0]
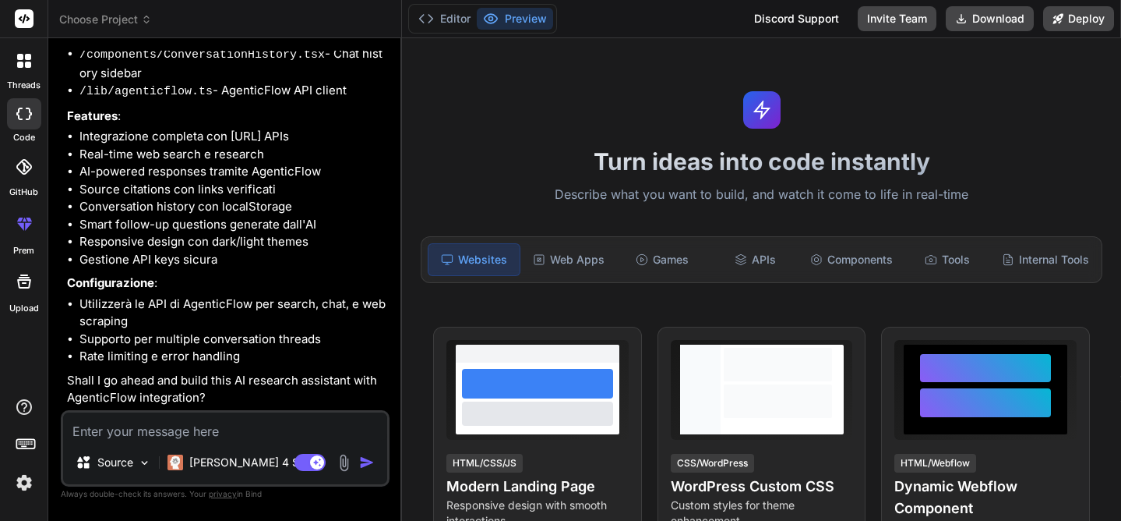
type textarea "x"
type textarea "y"
type textarea "x"
type textarea "ye"
type textarea "x"
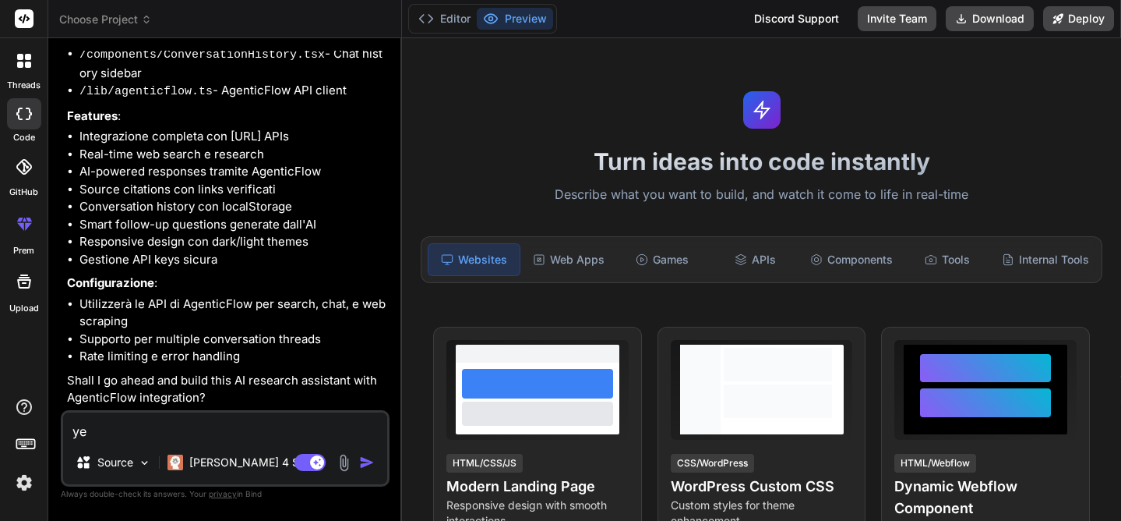
type textarea "yes"
type textarea "x"
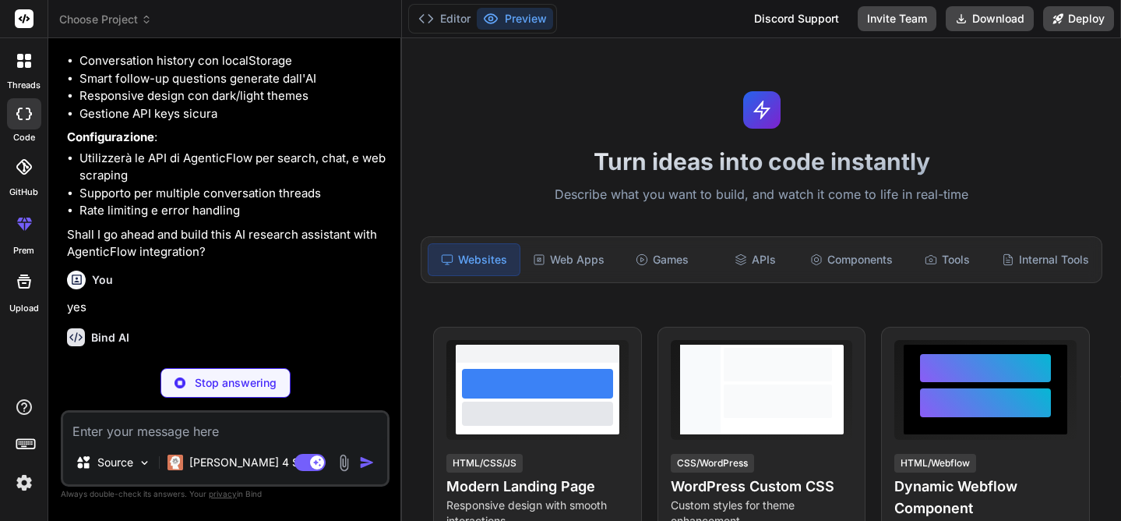
scroll to position [1114, 0]
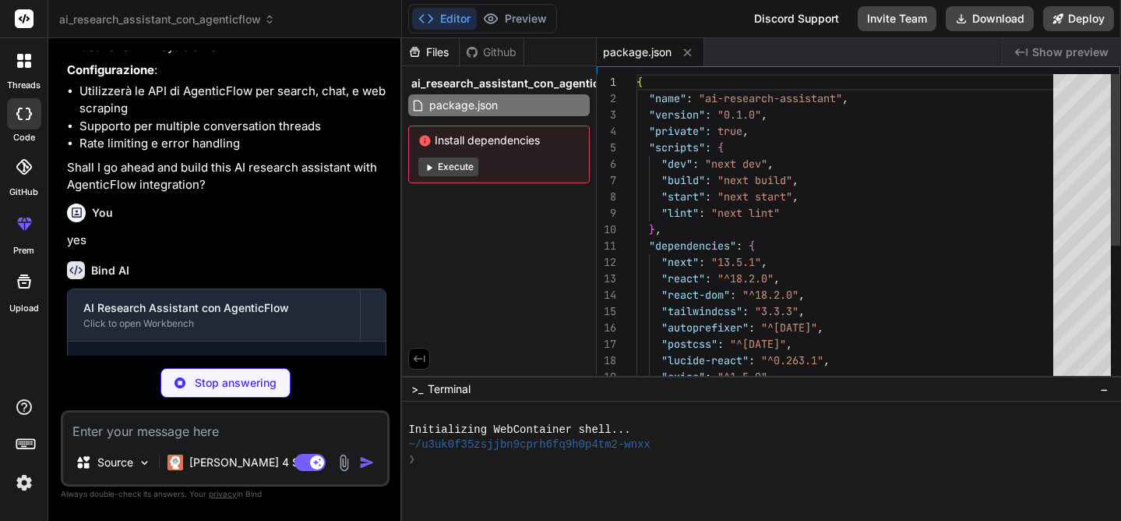
type textarea "x"
type textarea "module.exports = nextConfig"
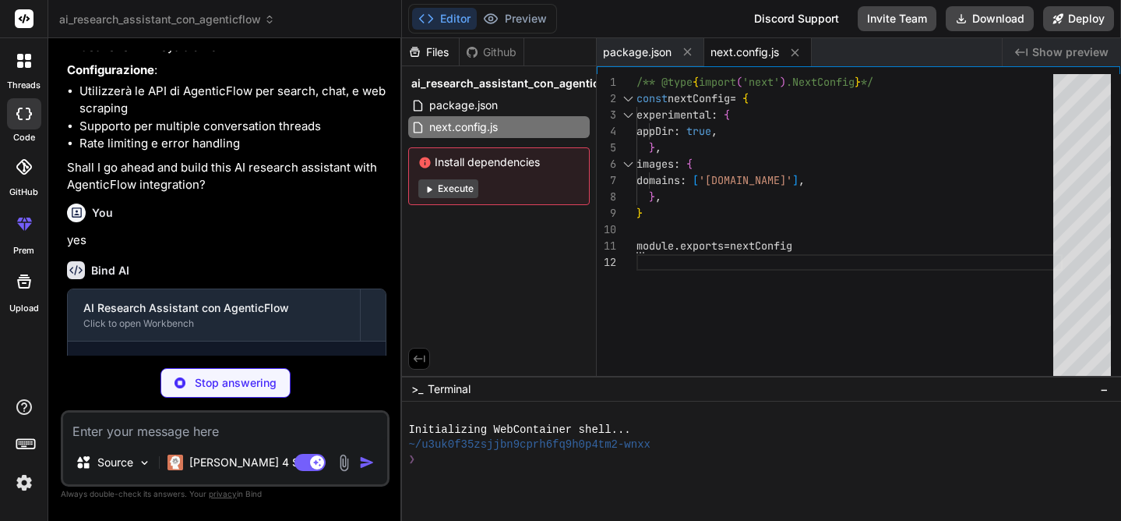
type textarea "x"
type textarea "foreground: "hsl(var(--accent-foreground))", }, }, }, }, plugins: [], }"
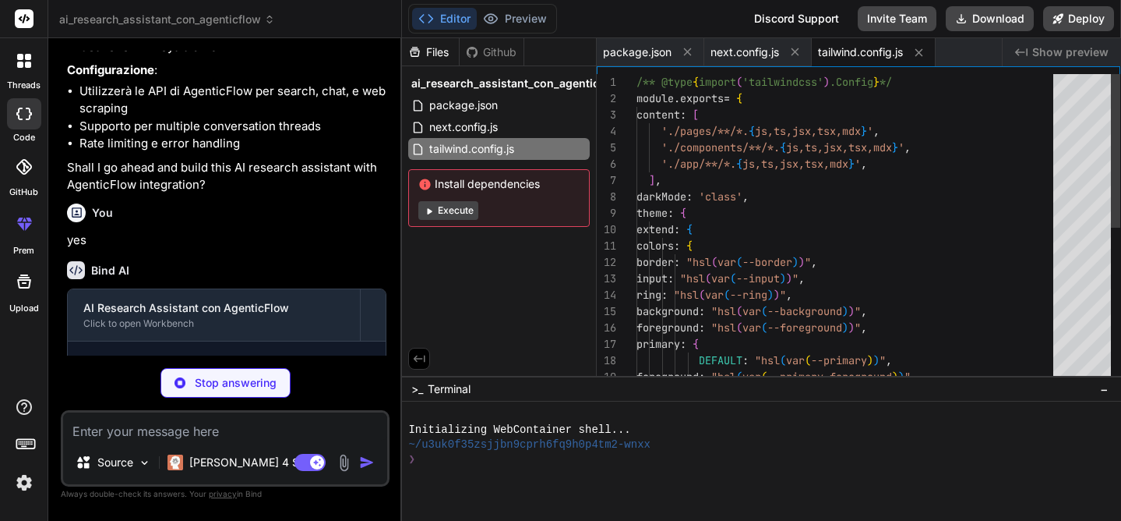
type textarea "x"
type textarea "module.exports = { plugins: { tailwindcss: {}, autoprefixer: {}, }, }"
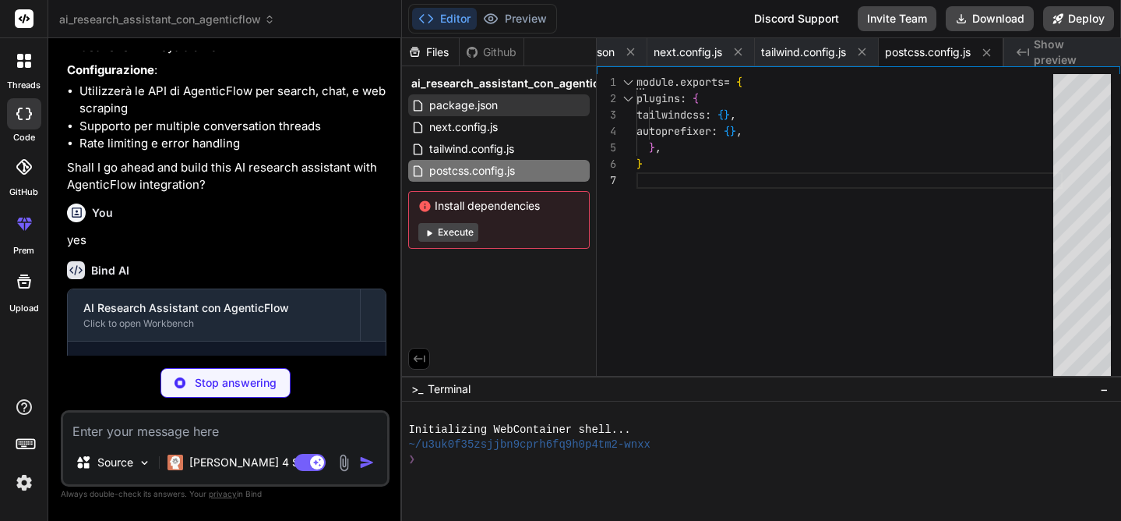
type textarea "x"
type textarea ""paths": { "@/*": ["./*"] } }, "include": ["next-env.d.ts", "**/*.ts", "**/*.ts…"
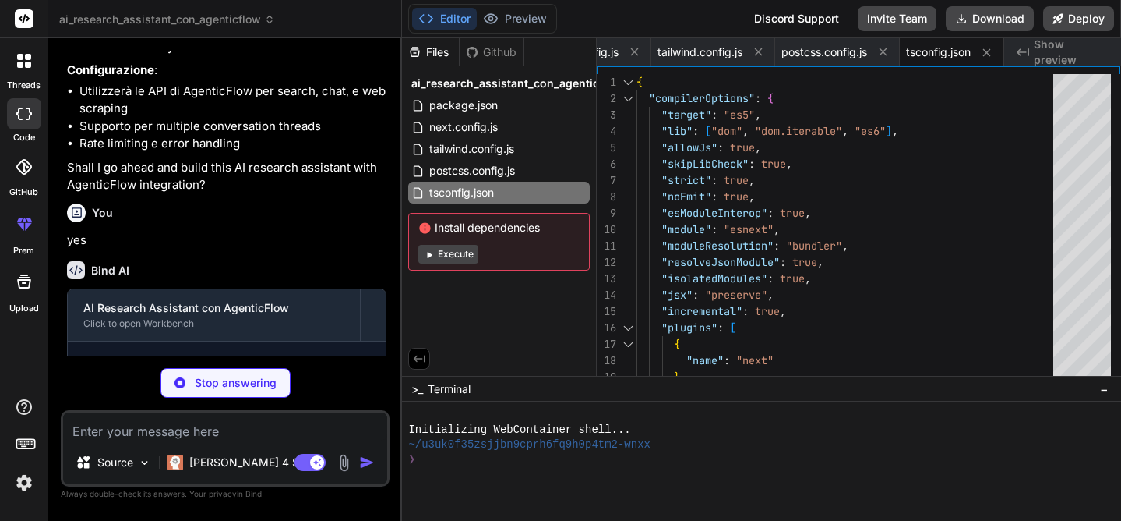
scroll to position [1319, 0]
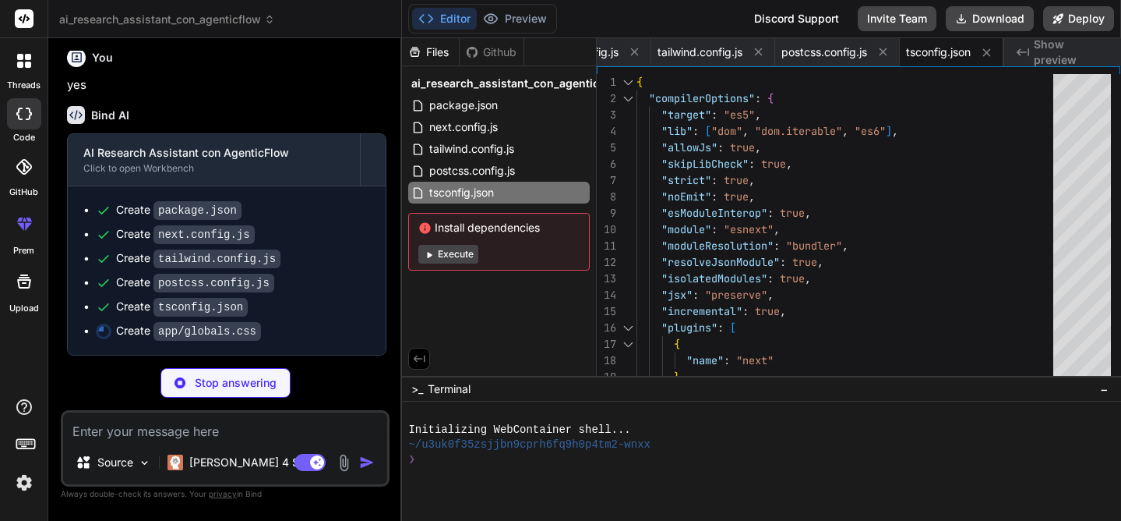
type textarea "x"
type textarea "@layer base { * { @apply border-border; } body { @apply bg-background text-fore…"
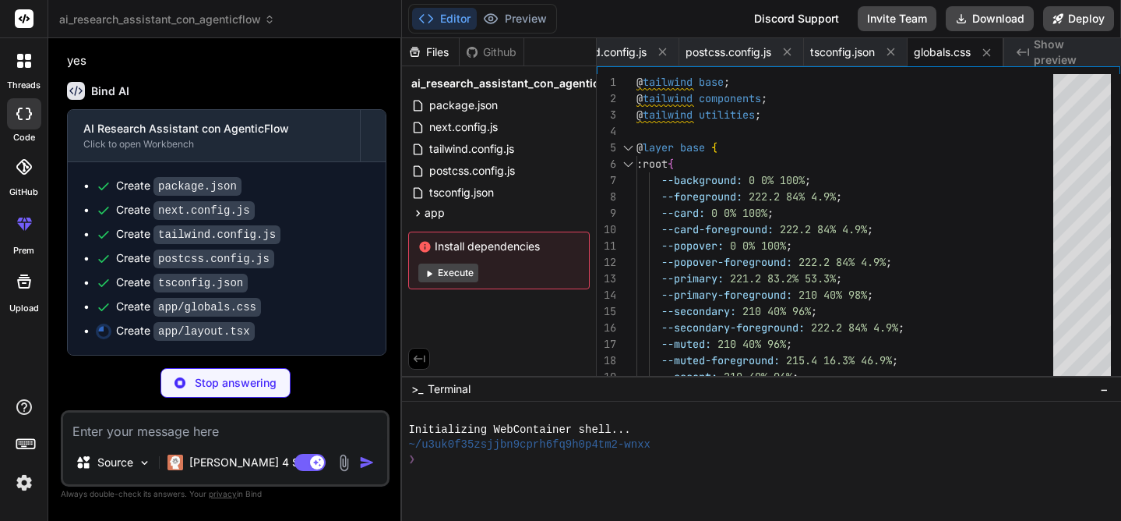
scroll to position [1342, 0]
type textarea "x"
type textarea "{children} </body> </html> ) }"
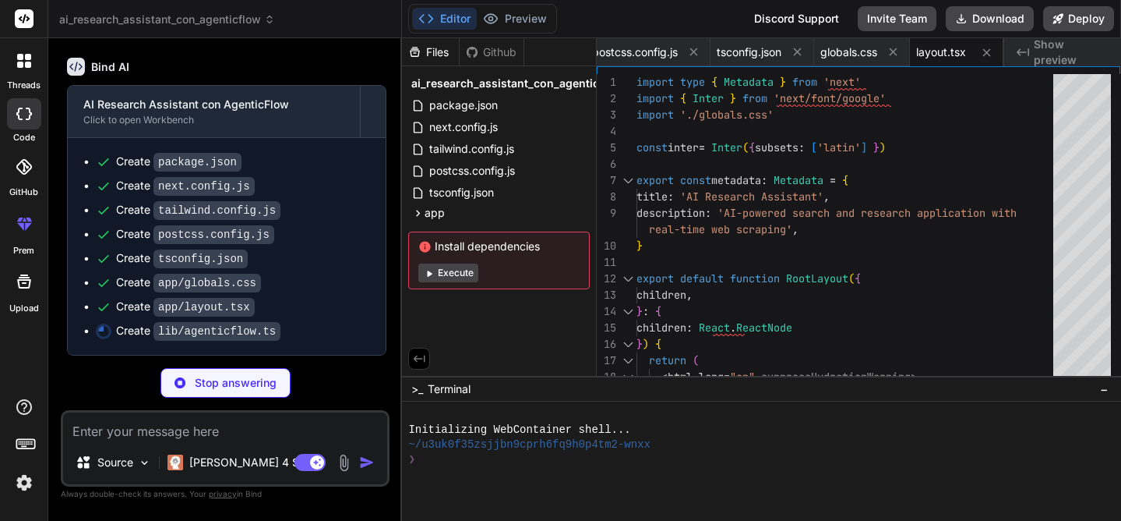
scroll to position [1366, 0]
type textarea "x"
type textarea "} }"
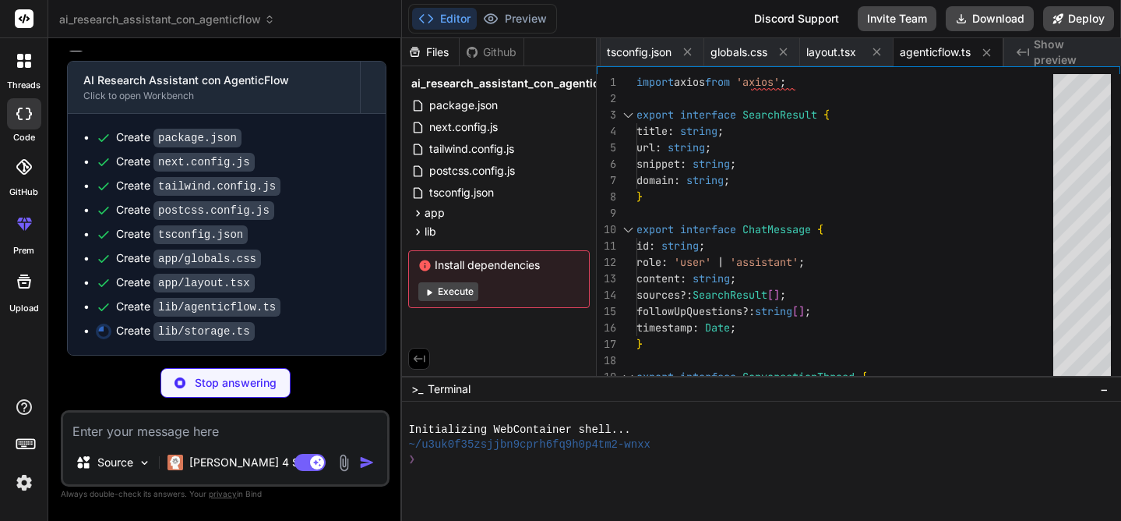
scroll to position [1389, 0]
click at [486, 58] on div "Github" at bounding box center [492, 52] width 64 height 16
type textarea "x"
type textarea "localStorage.setItem(this.SETTINGS_KEY, JSON.stringify(settings)); } }"
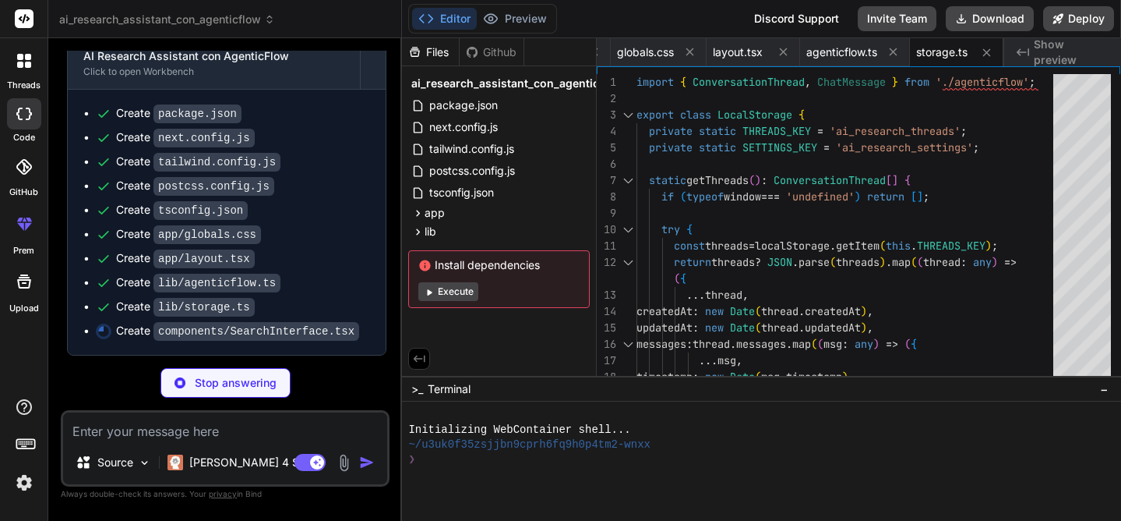
scroll to position [1414, 0]
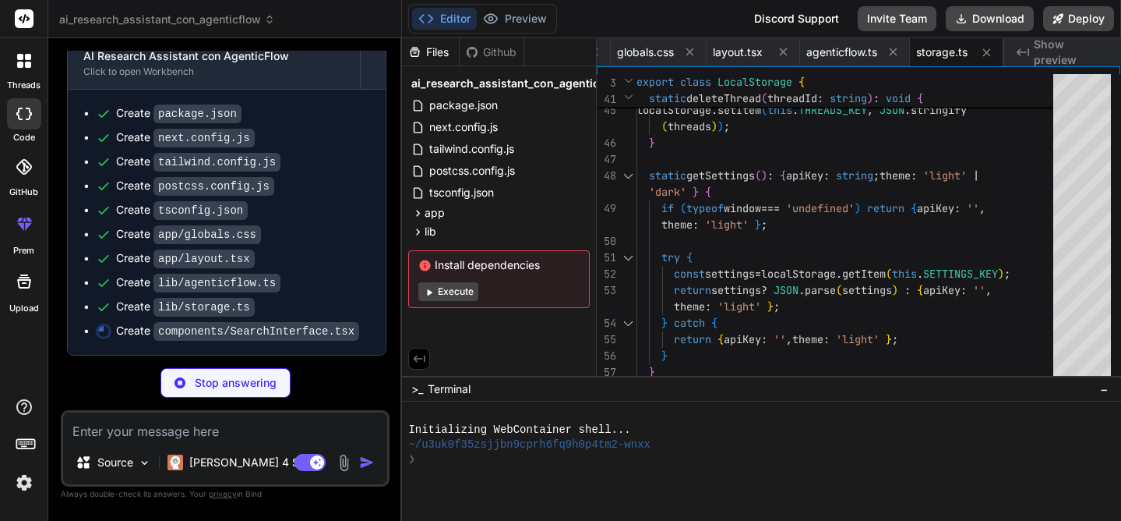
type textarea "x"
type textarea "}"
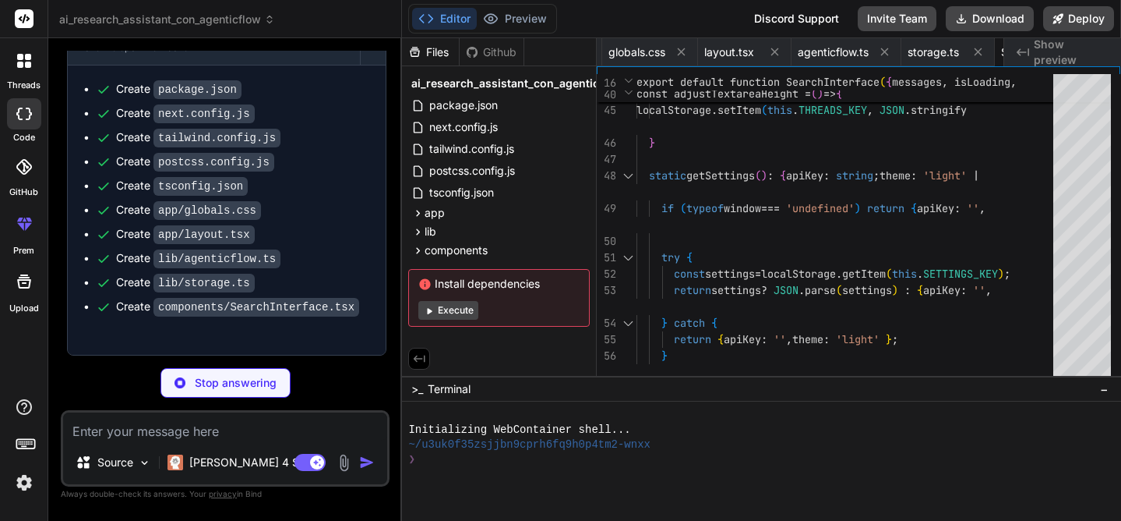
type textarea "x"
type textarea "<div className="text-xs text-muted-foreground"> {source.domain} </div> </div> <…"
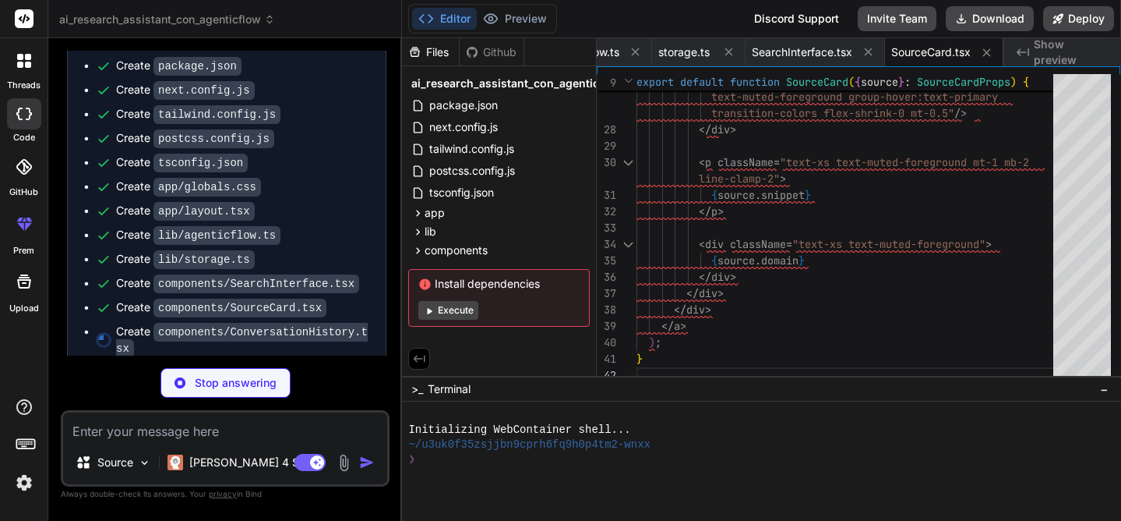
scroll to position [1477, 0]
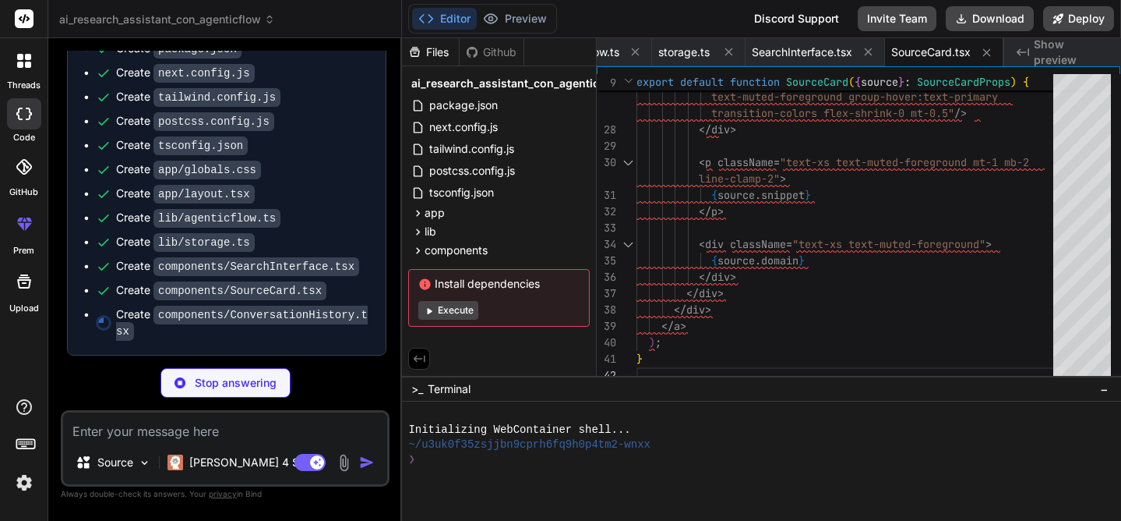
type textarea "x"
type textarea "</div> )} </div> )} </div> ); }"
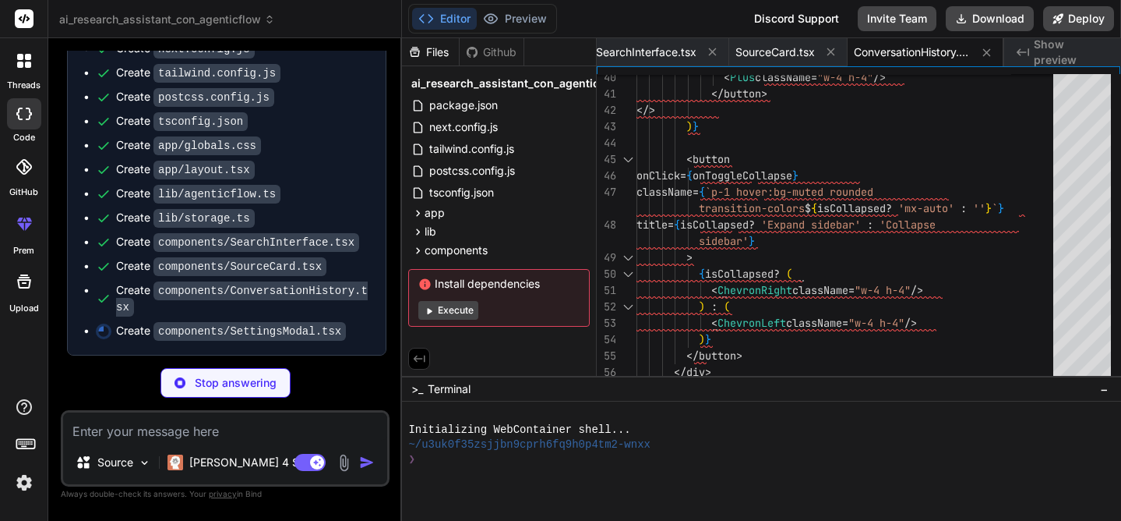
scroll to position [1501, 0]
type textarea "x"
type textarea "</div> </div> ); }"
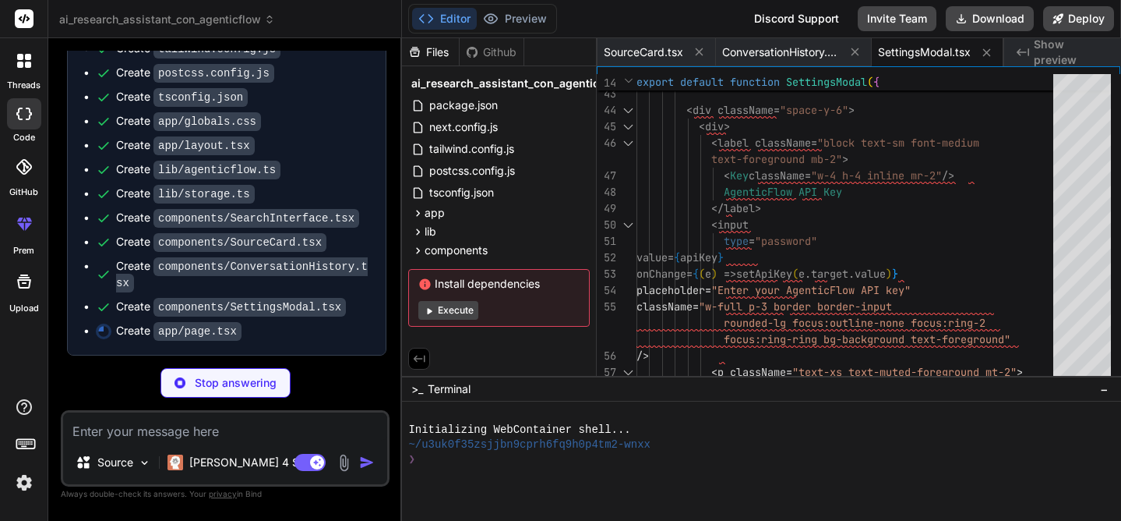
type textarea "x"
type textarea "); }"
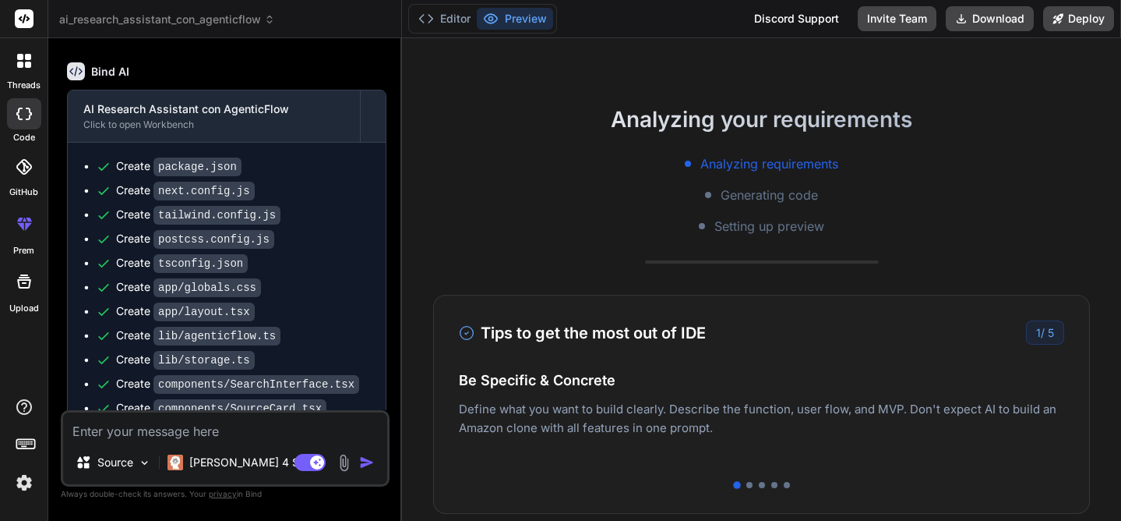
scroll to position [401, 0]
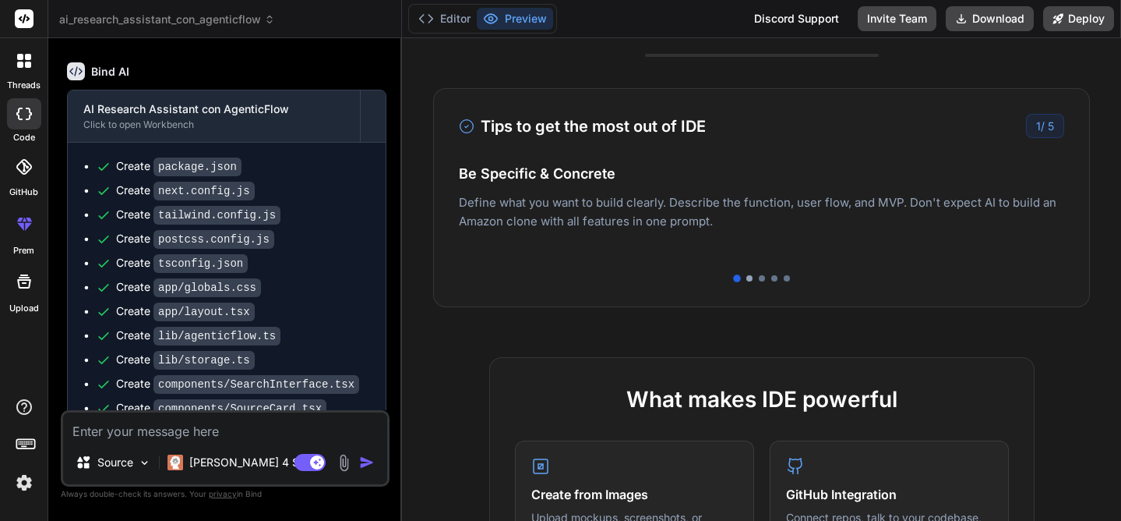
click at [748, 278] on div at bounding box center [750, 278] width 6 height 6
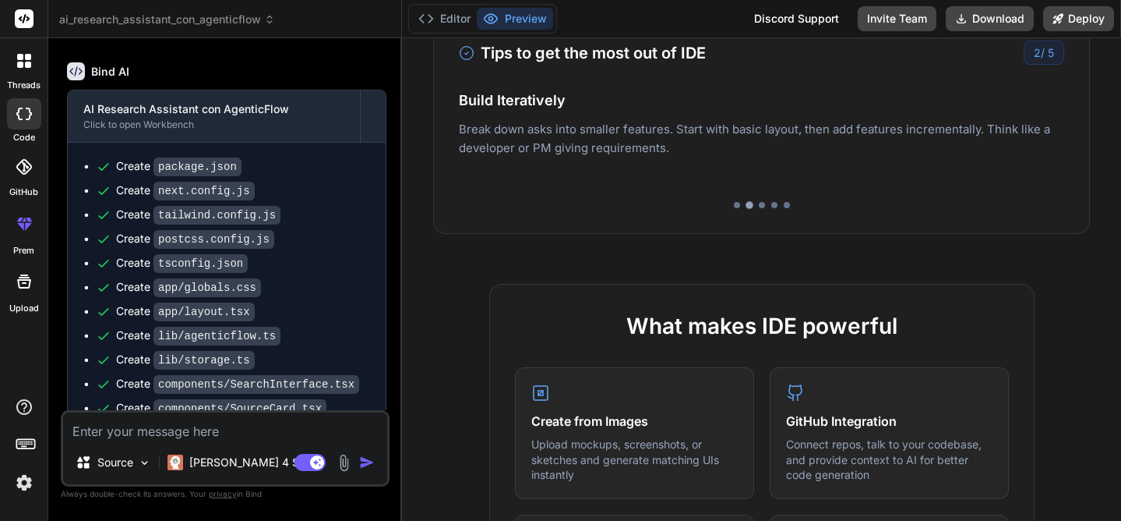
scroll to position [596, 0]
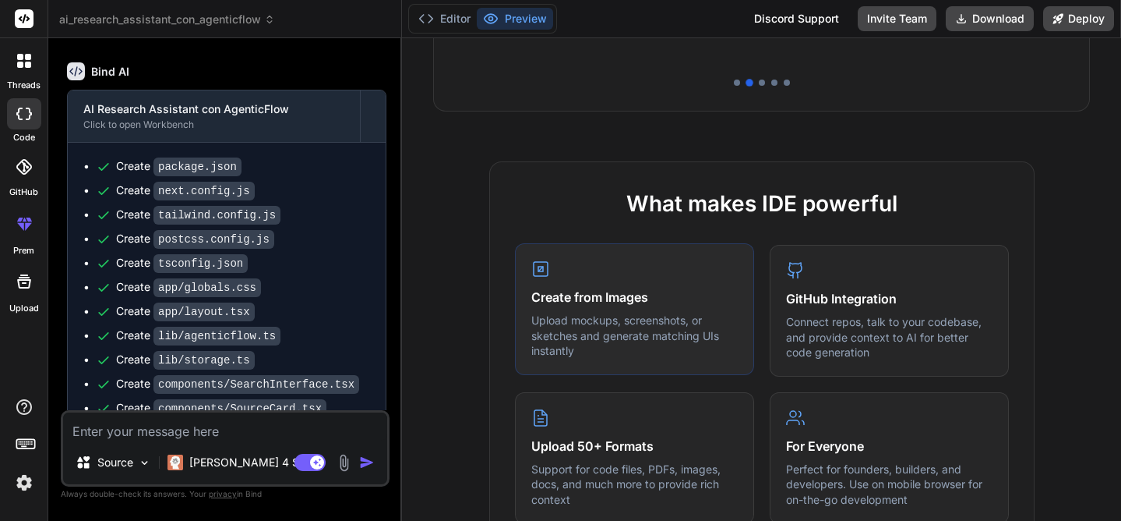
click at [606, 305] on h4 "Create from Images" at bounding box center [634, 297] width 207 height 19
click at [536, 266] on icon at bounding box center [540, 269] width 19 height 19
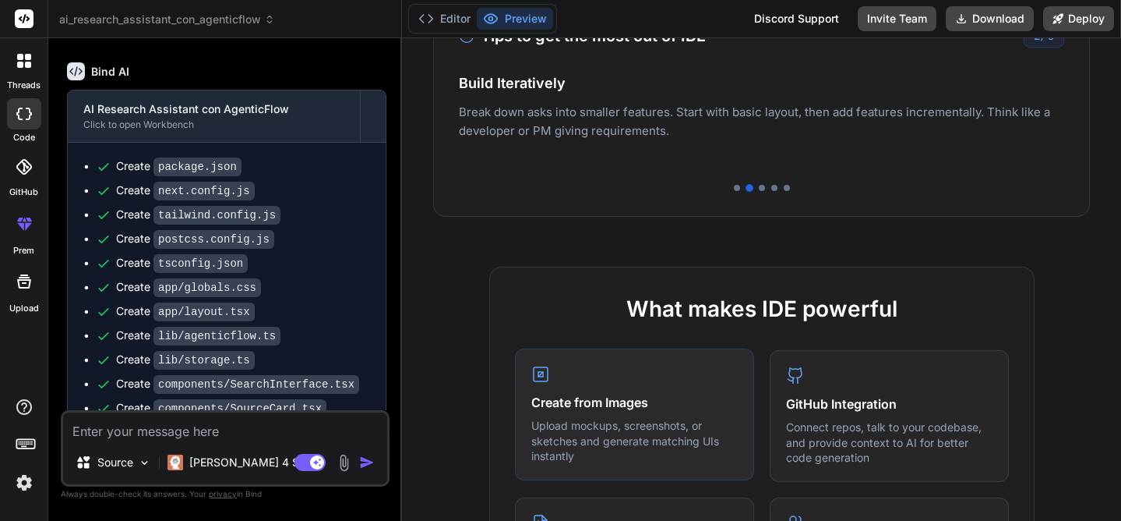
scroll to position [380, 0]
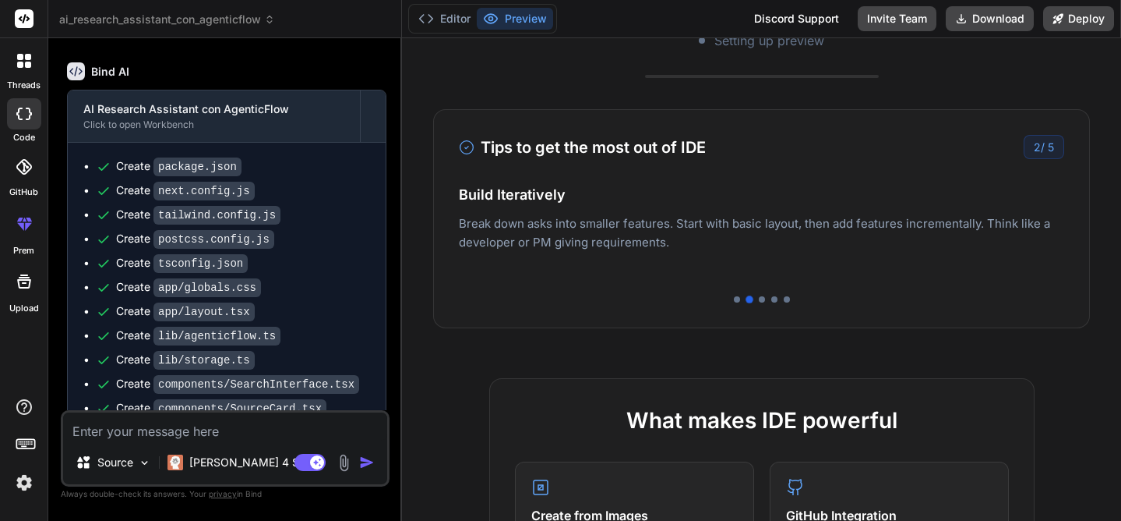
click at [454, 5] on div "Editor Preview" at bounding box center [482, 19] width 149 height 30
click at [442, 25] on button "Editor" at bounding box center [444, 19] width 65 height 22
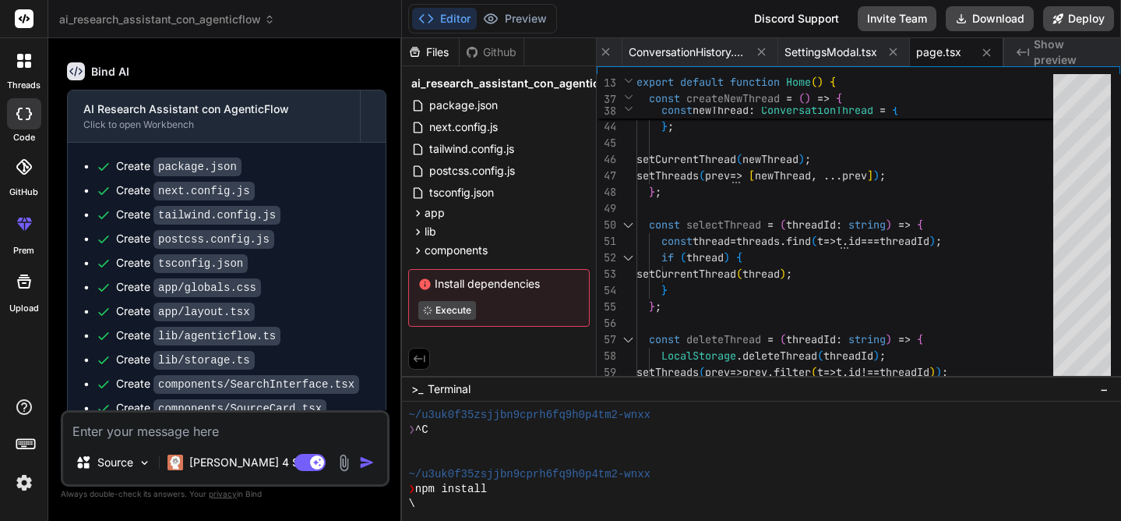
click at [484, 287] on span "Install dependencies" at bounding box center [498, 284] width 161 height 16
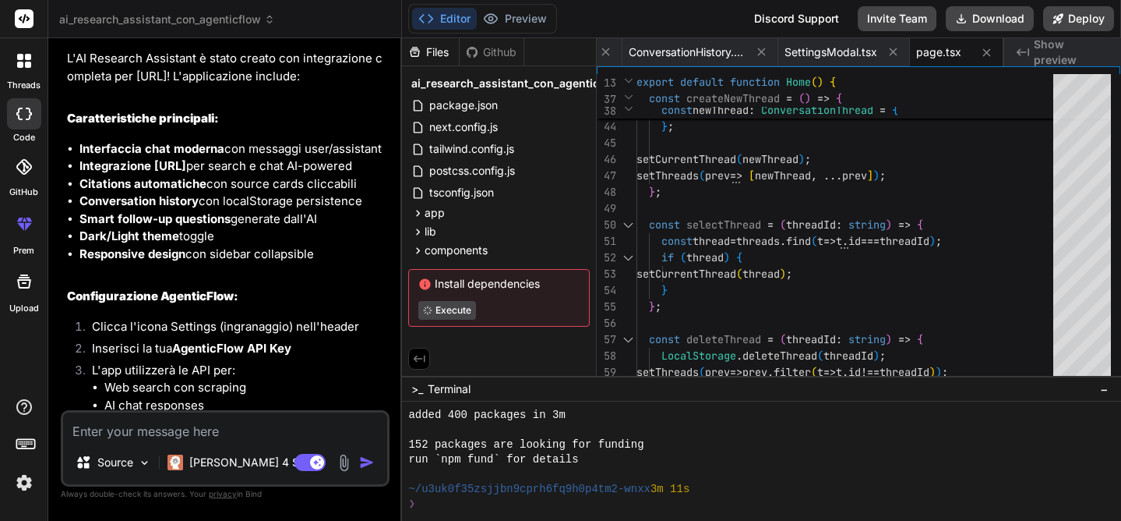
scroll to position [267, 0]
click at [119, 436] on textarea at bounding box center [225, 426] width 324 height 28
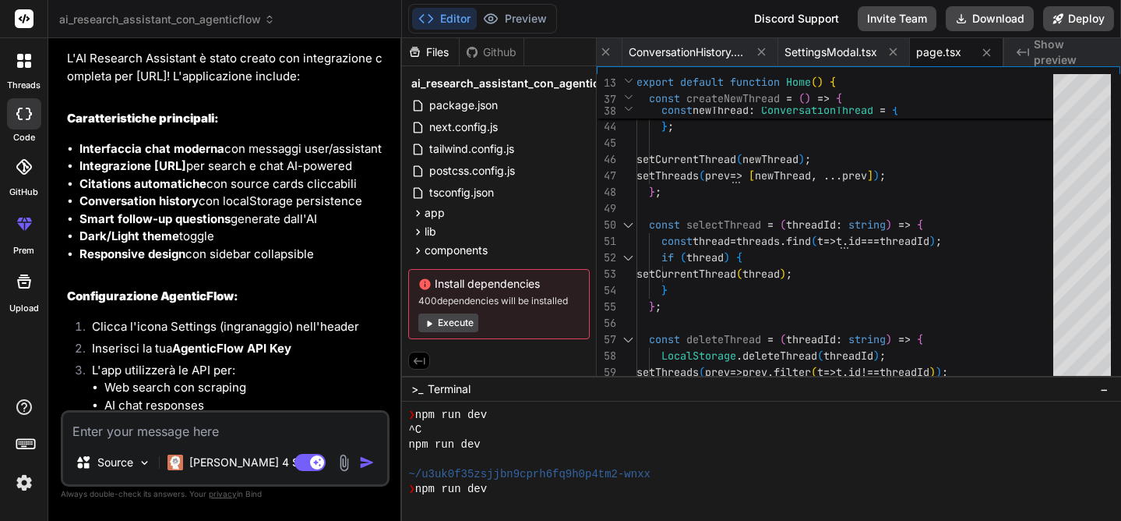
type textarea "x"
type textarea "c"
type textarea "x"
type textarea "co"
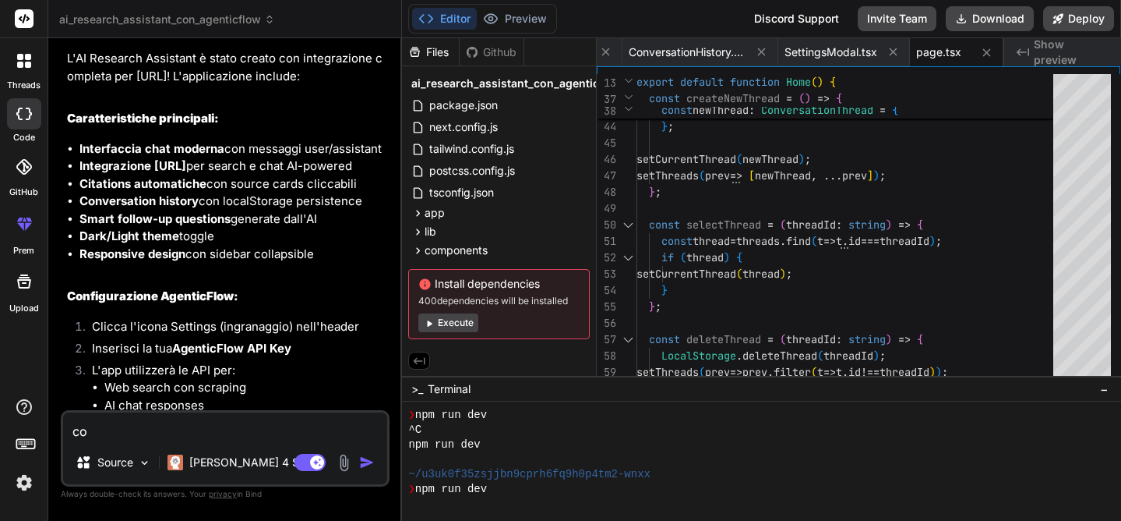
type textarea "x"
type textarea "com"
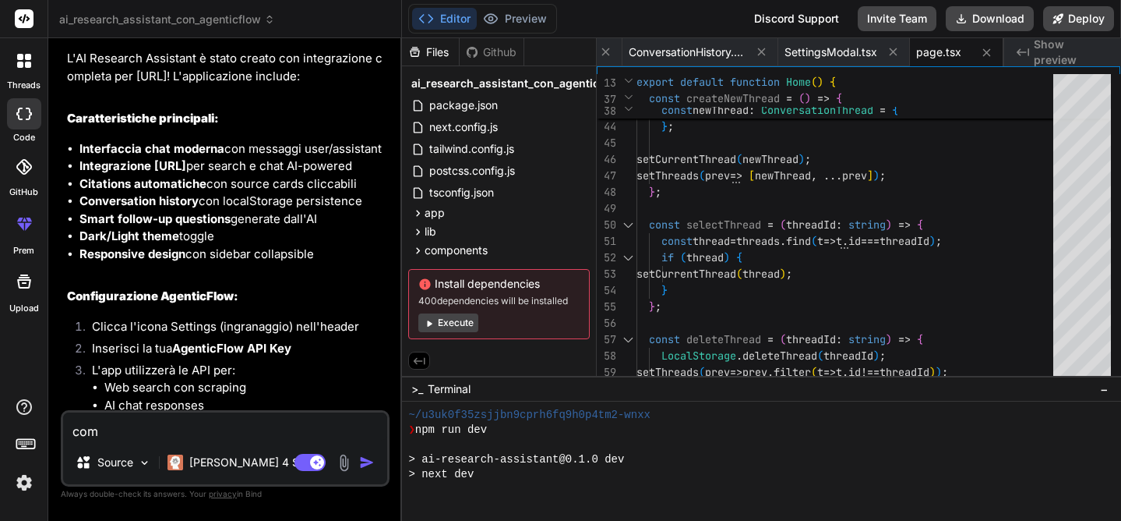
type textarea "x"
type textarea "come"
type textarea "x"
type textarea "come"
type textarea "x"
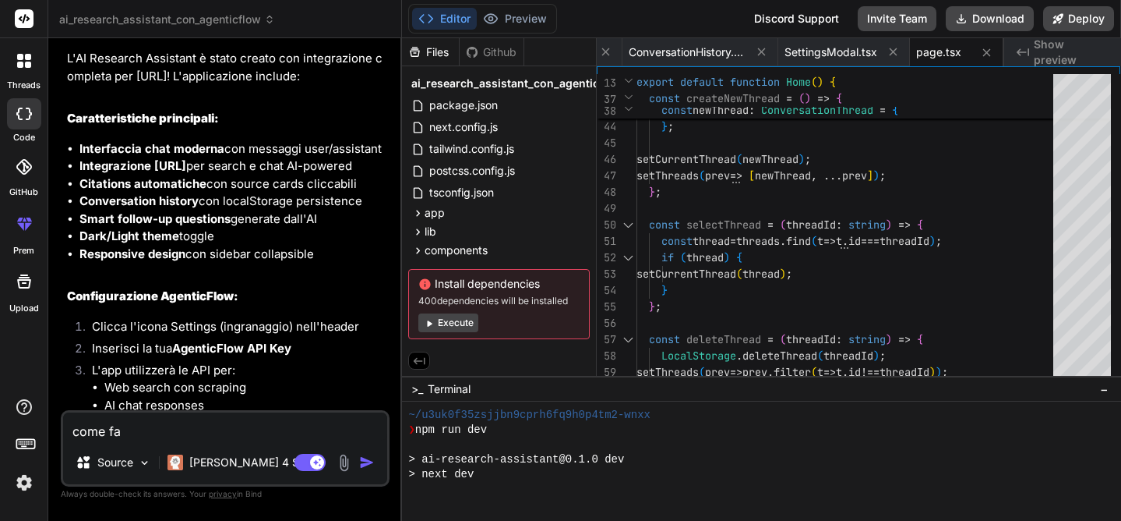
type textarea "come fac"
type textarea "x"
type textarea "come facc"
type textarea "x"
type textarea "come facci"
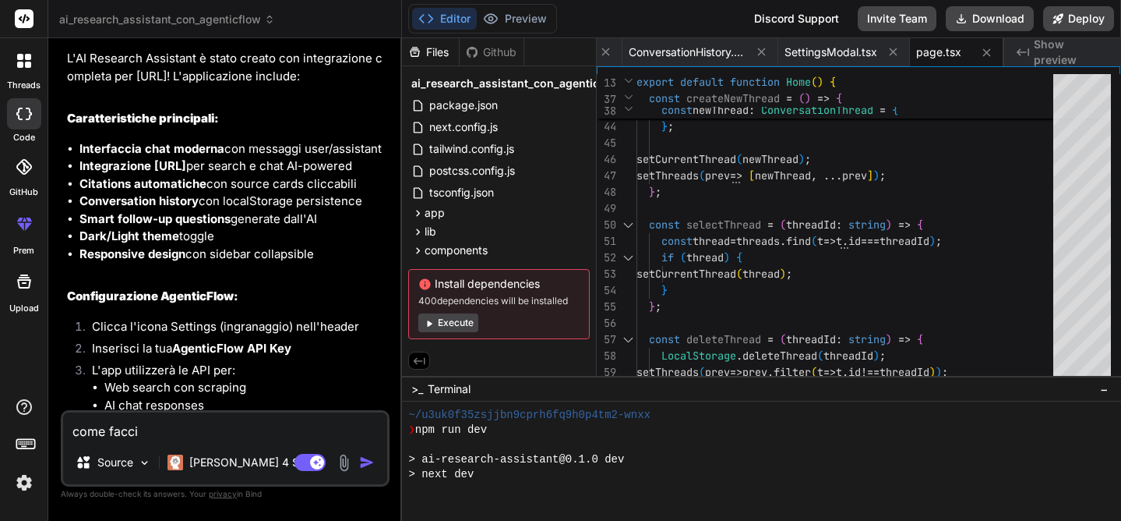
type textarea "x"
type textarea "come faccio"
type textarea "x"
type textarea "come faccio"
type textarea "x"
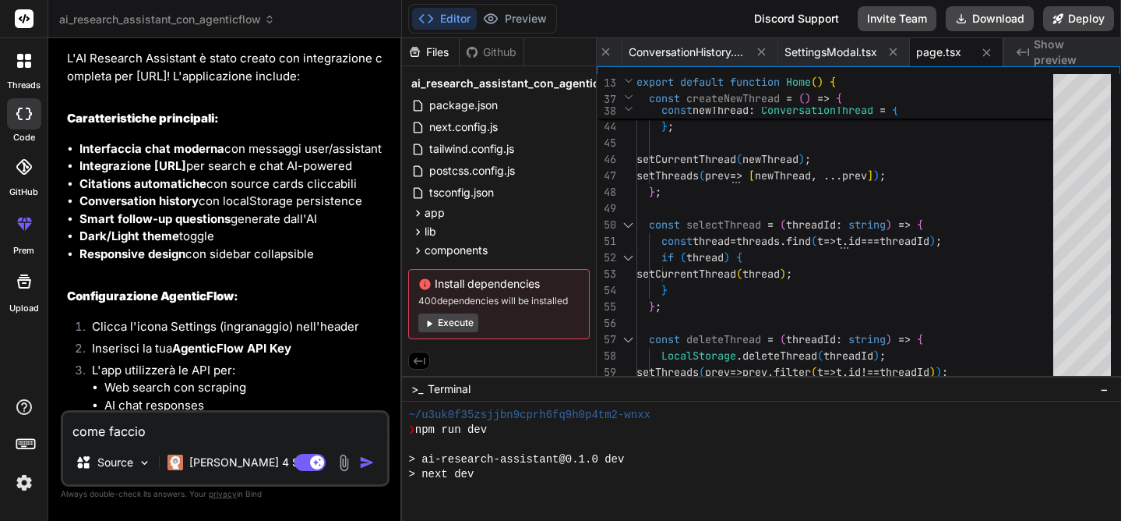
type textarea "come faccio a"
type textarea "x"
type textarea "come faccio a"
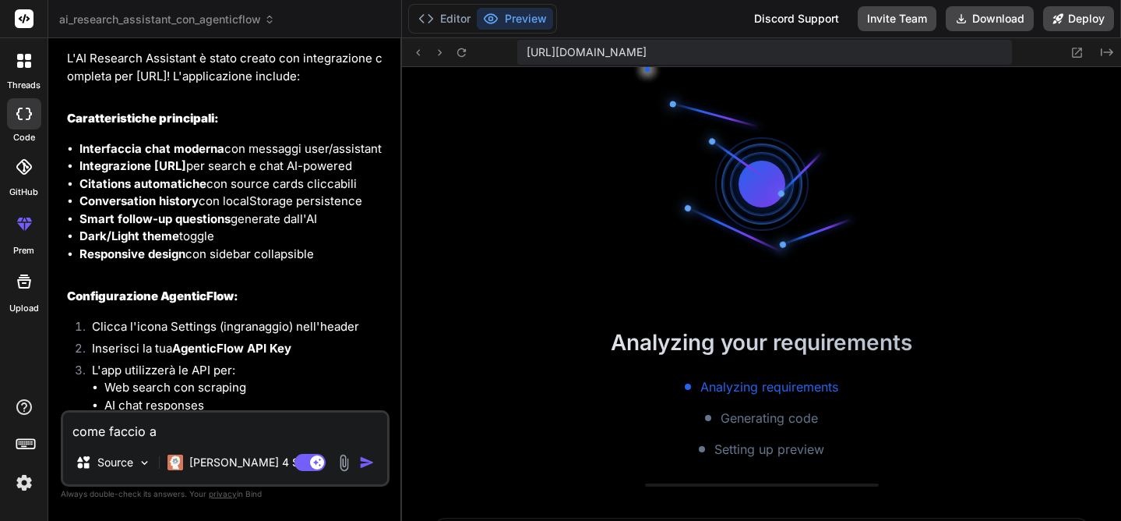
type textarea "x"
type textarea "come faccio a in"
type textarea "x"
type textarea "come faccio a ins"
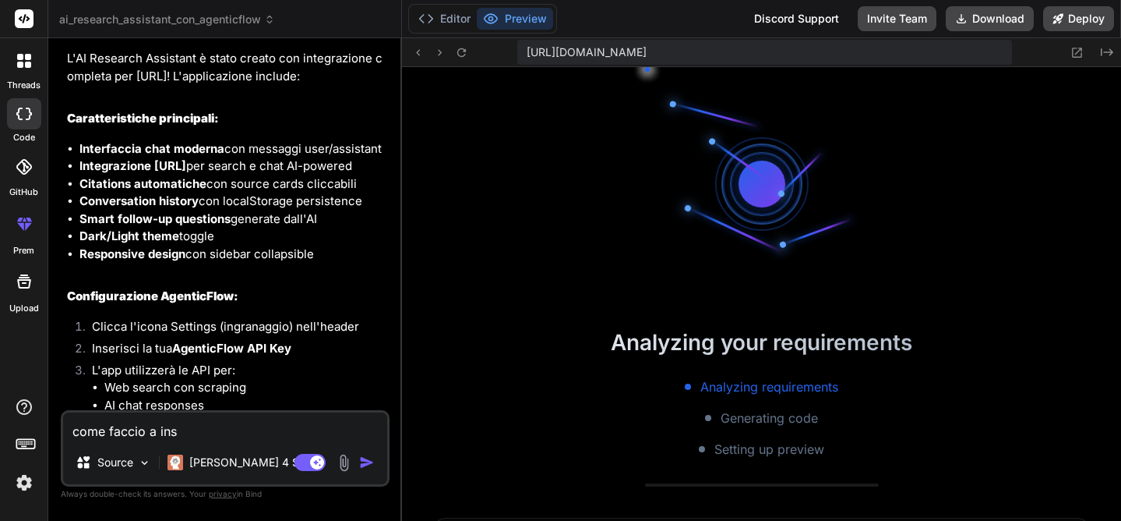
type textarea "x"
type textarea "come faccio a inser"
type textarea "x"
type textarea "come faccio a inseri"
type textarea "x"
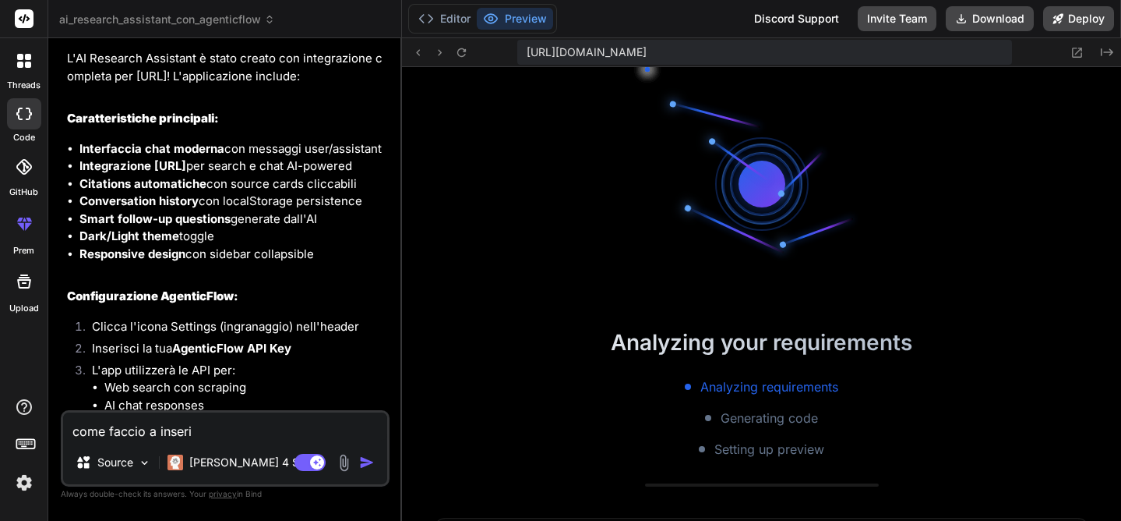
type textarea "come faccio a inserir"
type textarea "x"
type textarea "come faccio a inserire"
type textarea "x"
type textarea "come faccio a inserire l"
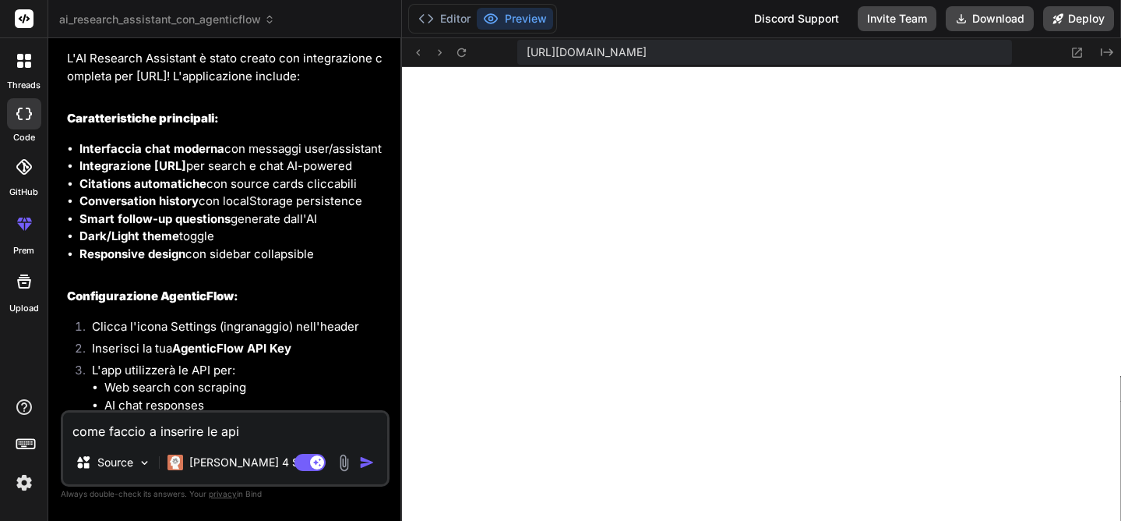
scroll to position [740, 0]
click at [454, 19] on button "Editor" at bounding box center [444, 19] width 65 height 22
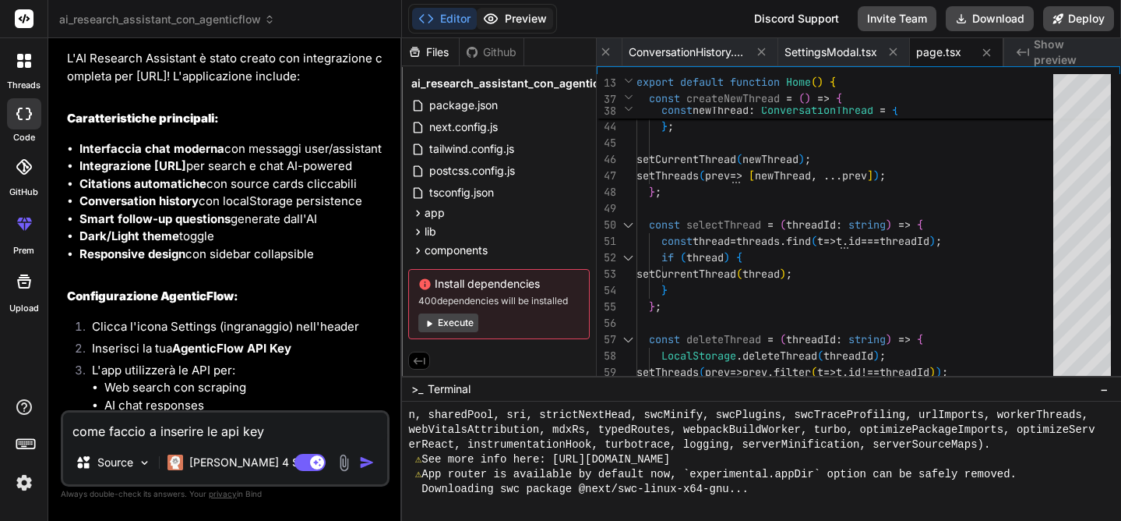
click at [500, 18] on button "Preview" at bounding box center [515, 19] width 76 height 22
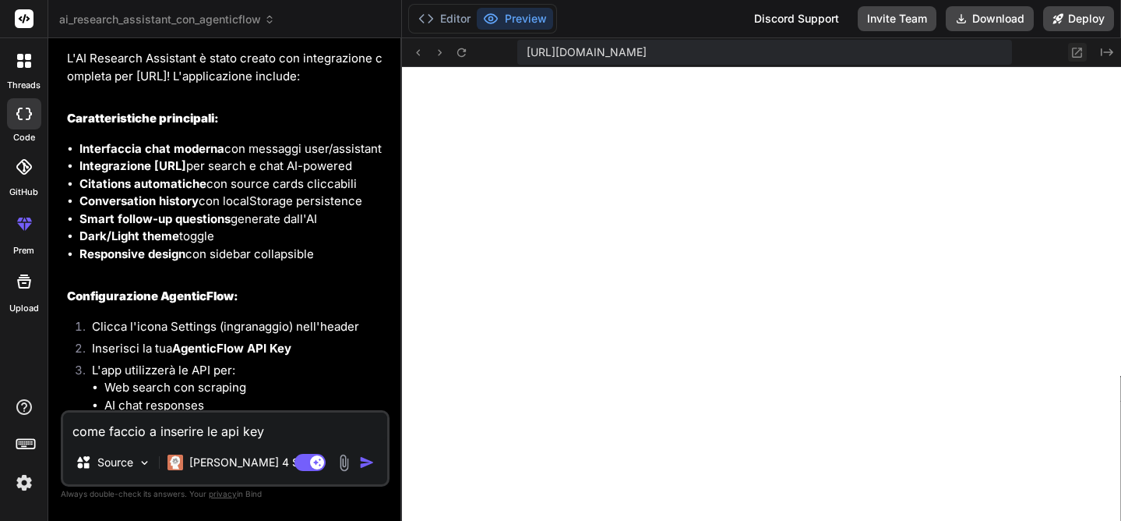
click at [1082, 51] on icon at bounding box center [1077, 52] width 13 height 13
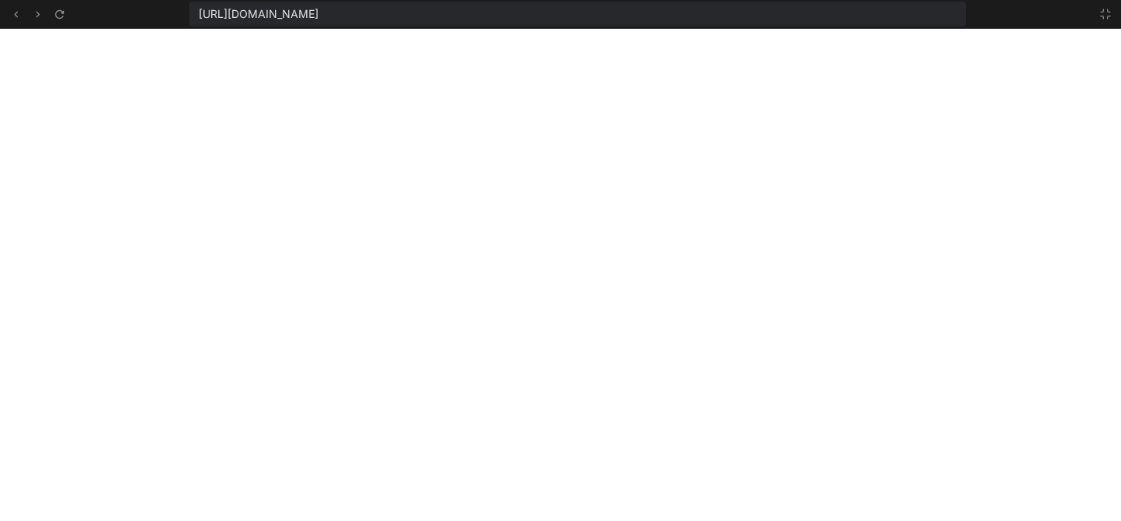
scroll to position [755, 0]
click at [61, 11] on icon at bounding box center [59, 14] width 13 height 13
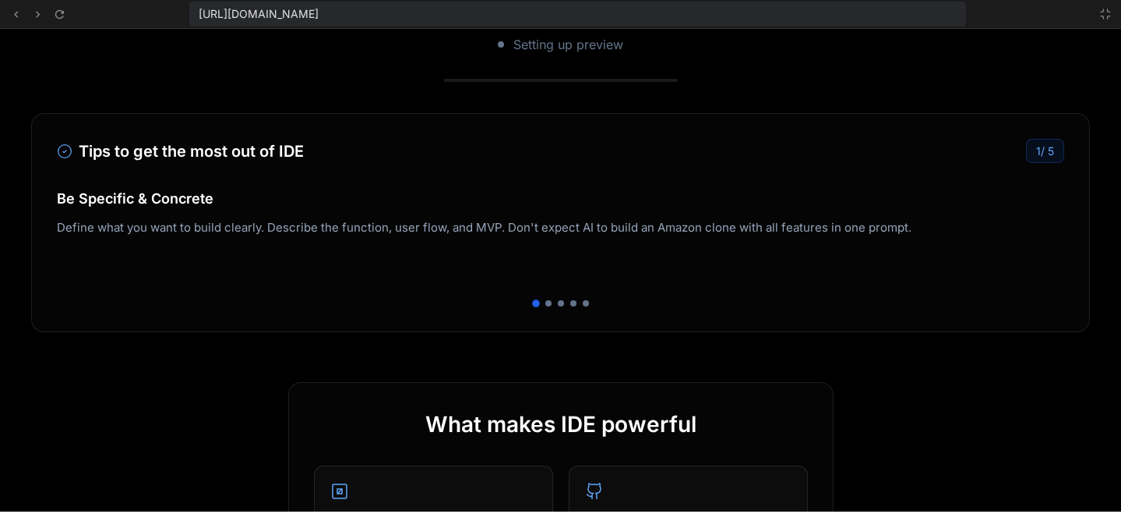
scroll to position [372, 0]
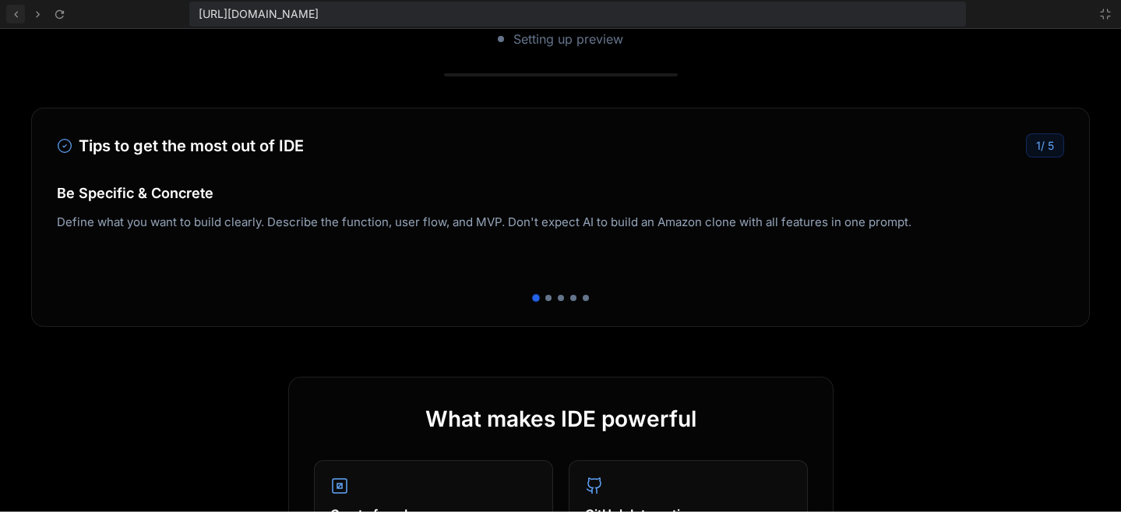
click at [17, 12] on icon at bounding box center [15, 14] width 13 height 13
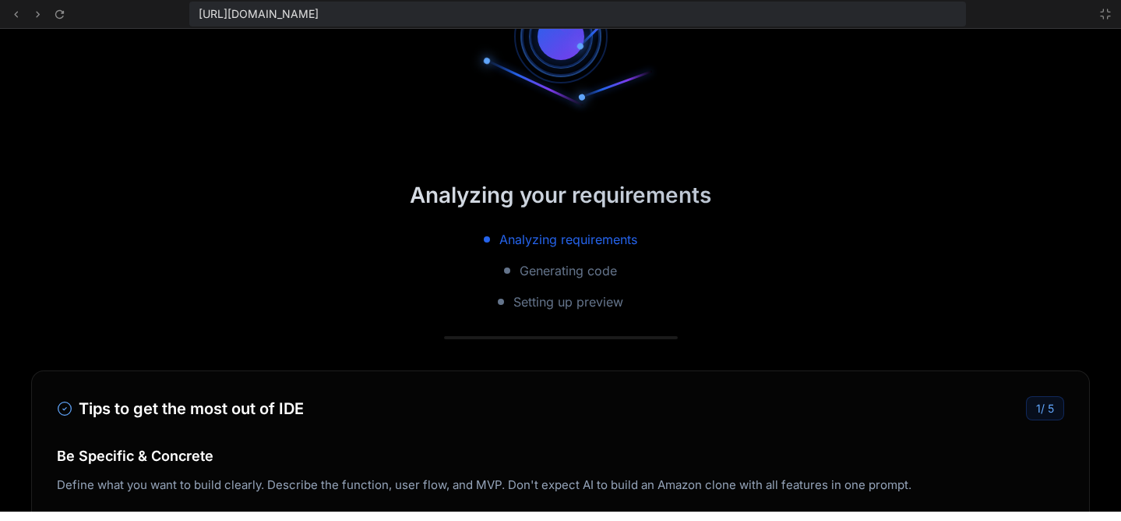
scroll to position [888, 0]
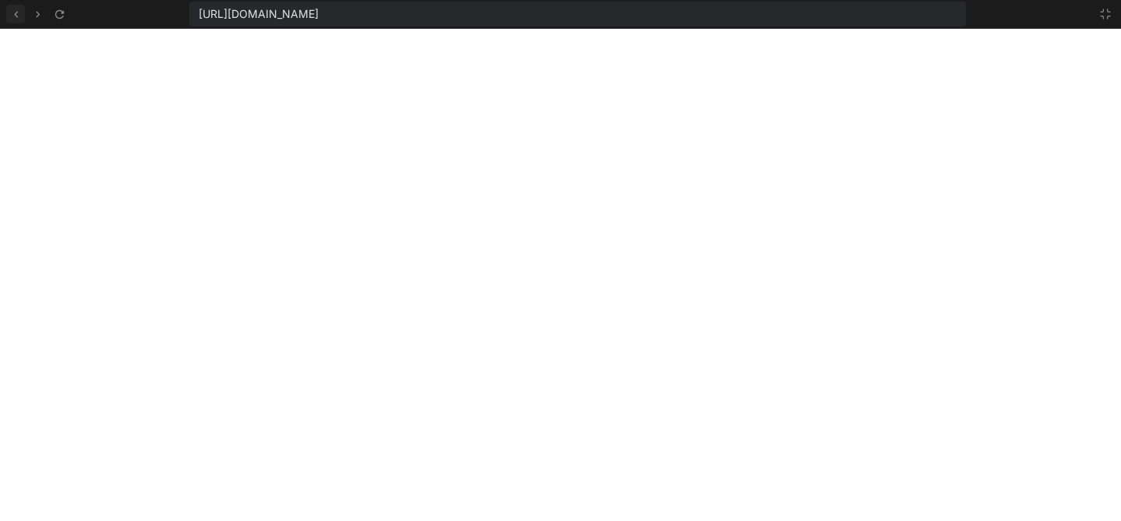
click at [14, 12] on icon at bounding box center [15, 14] width 13 height 13
click at [1104, 14] on icon at bounding box center [1106, 14] width 12 height 12
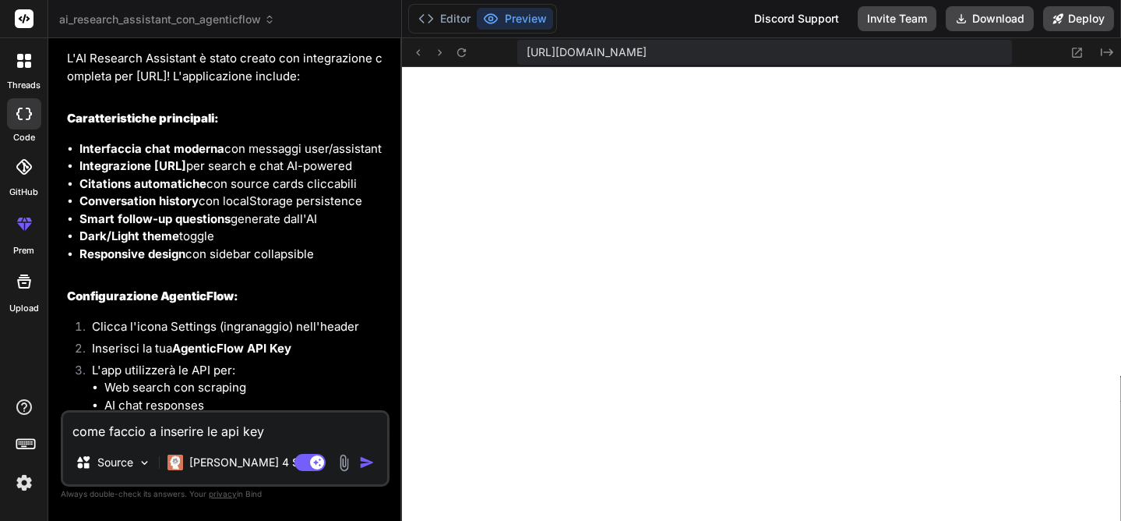
click at [275, 433] on textarea "come faccio a inserire le api key" at bounding box center [225, 426] width 324 height 28
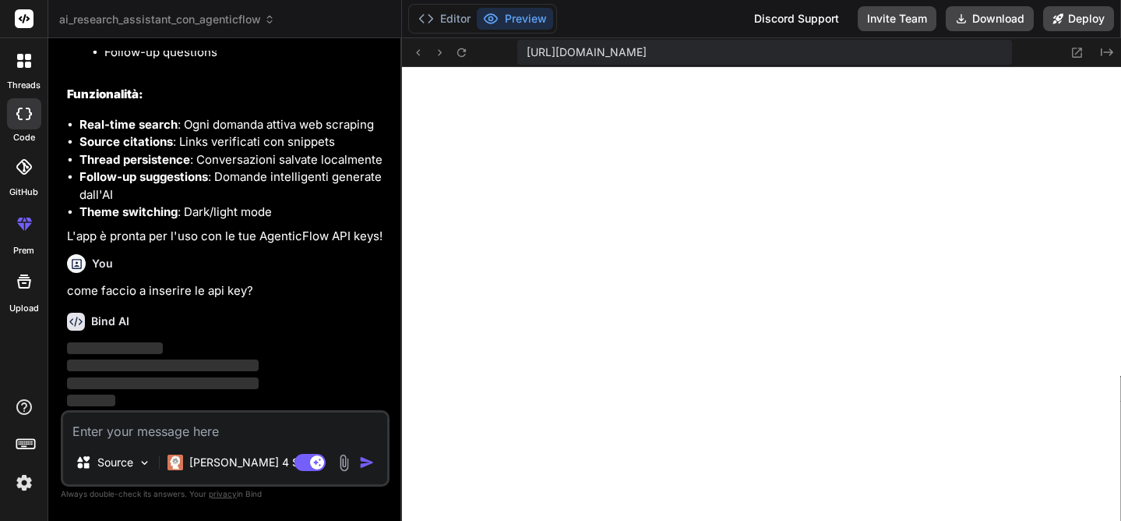
scroll to position [2357, 0]
click at [136, 469] on div "Source" at bounding box center [113, 462] width 88 height 31
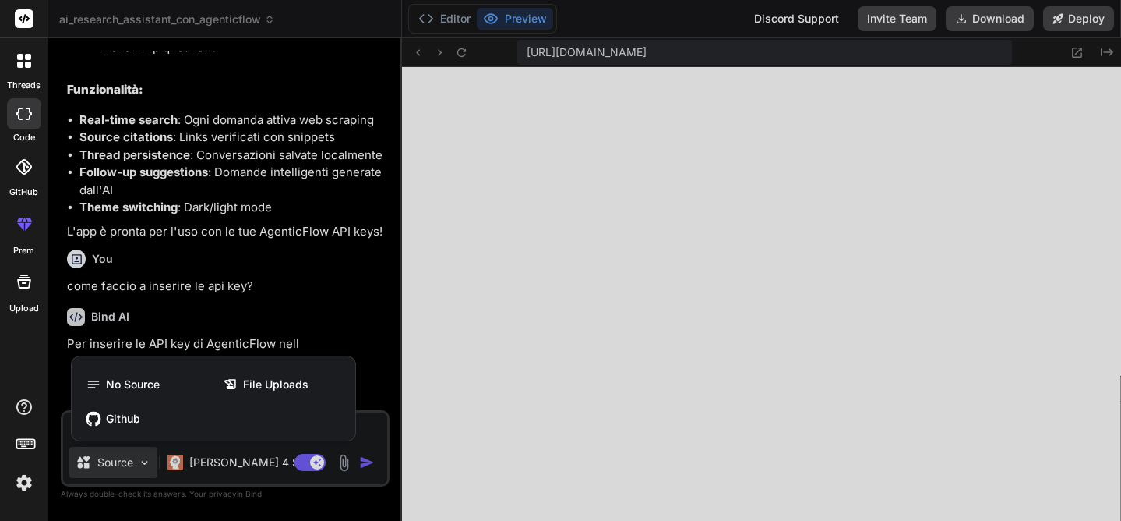
click at [136, 469] on div at bounding box center [560, 260] width 1121 height 521
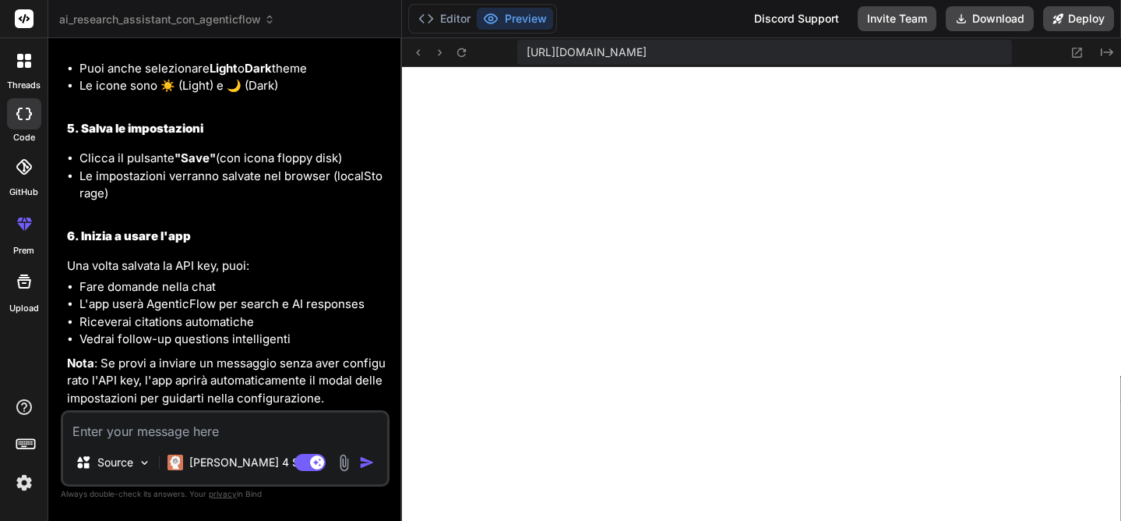
scroll to position [3088, 0]
click at [178, 428] on textarea at bounding box center [225, 426] width 324 height 28
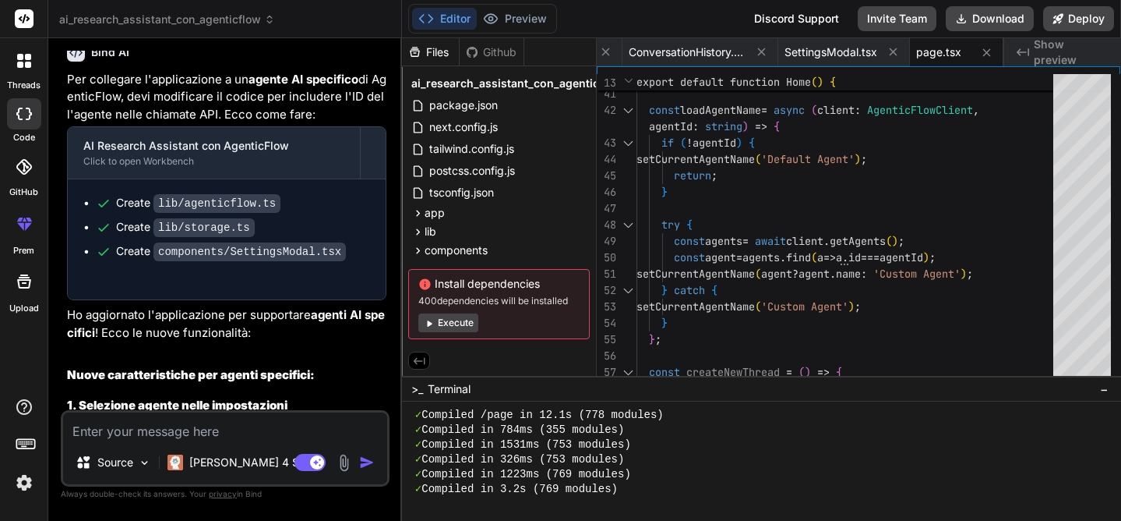
scroll to position [115, 0]
